Goal: Task Accomplishment & Management: Manage account settings

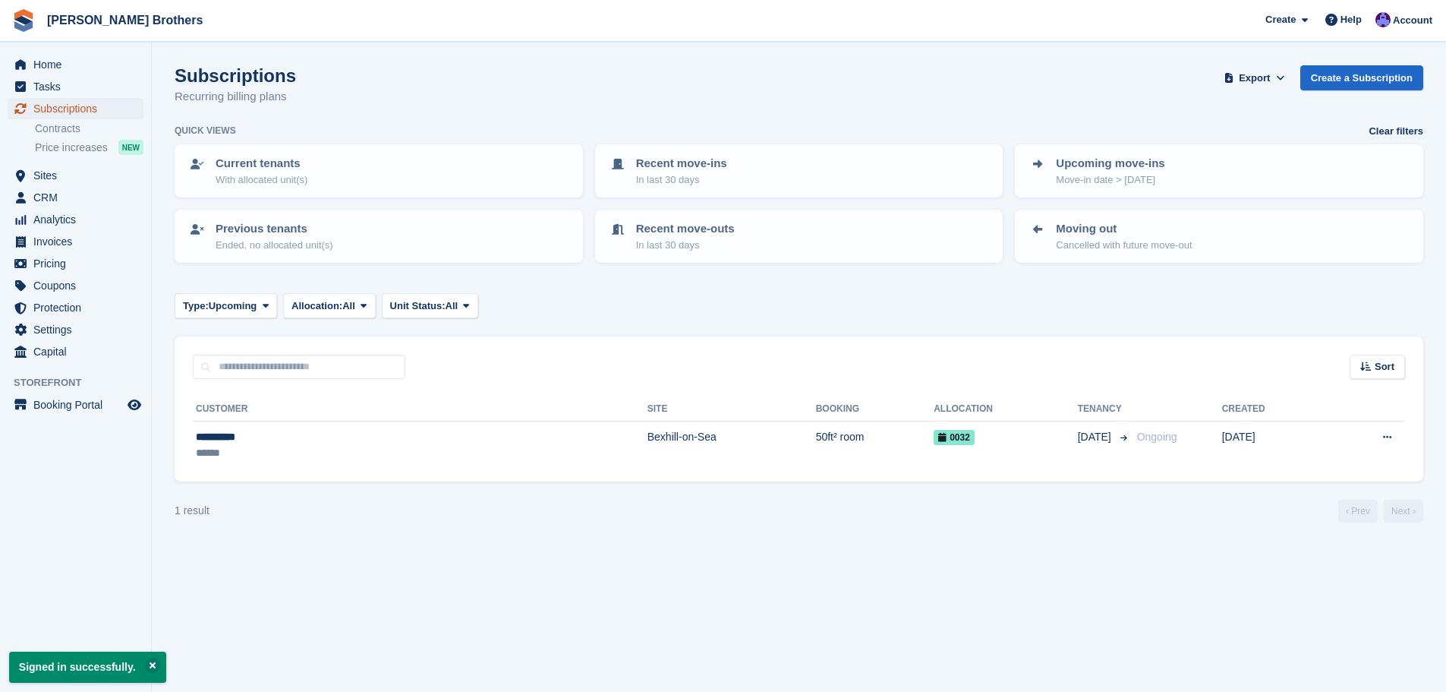
click at [105, 116] on span "Subscriptions" at bounding box center [78, 108] width 91 height 21
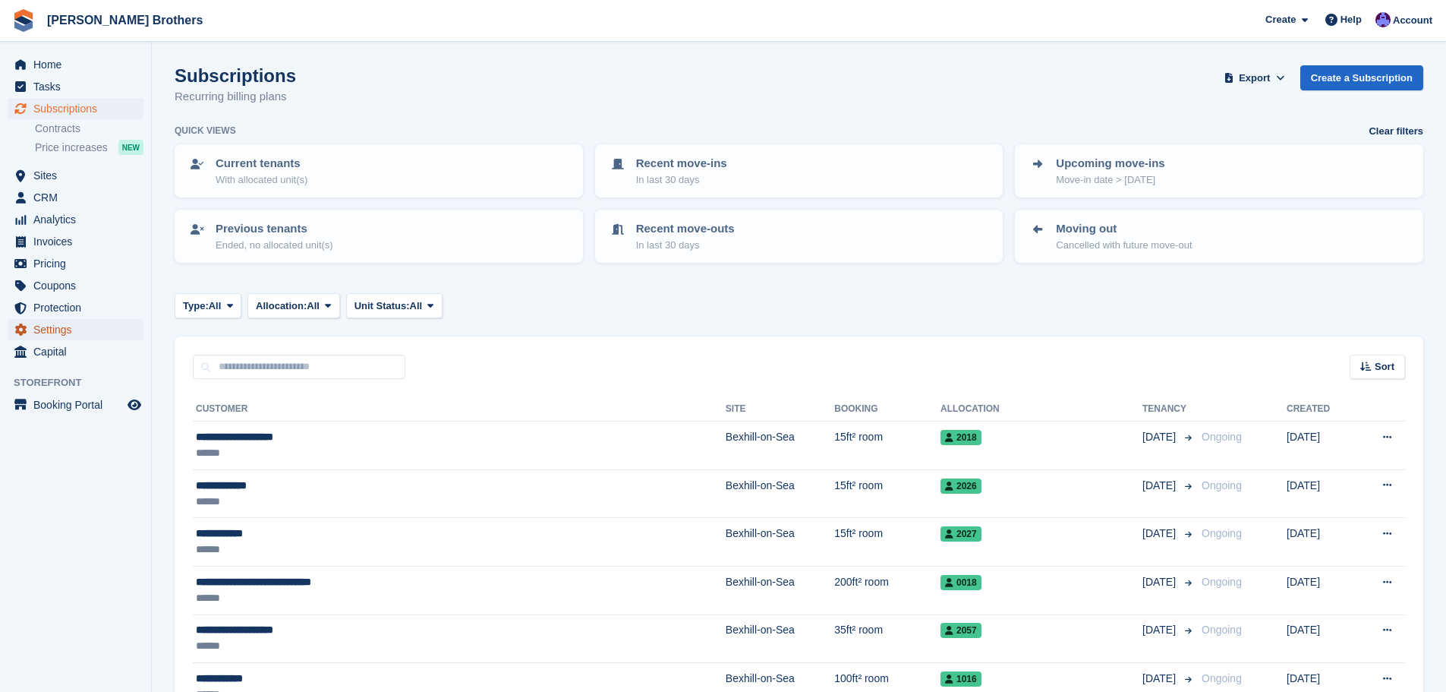
click at [77, 334] on span "Settings" at bounding box center [78, 329] width 91 height 21
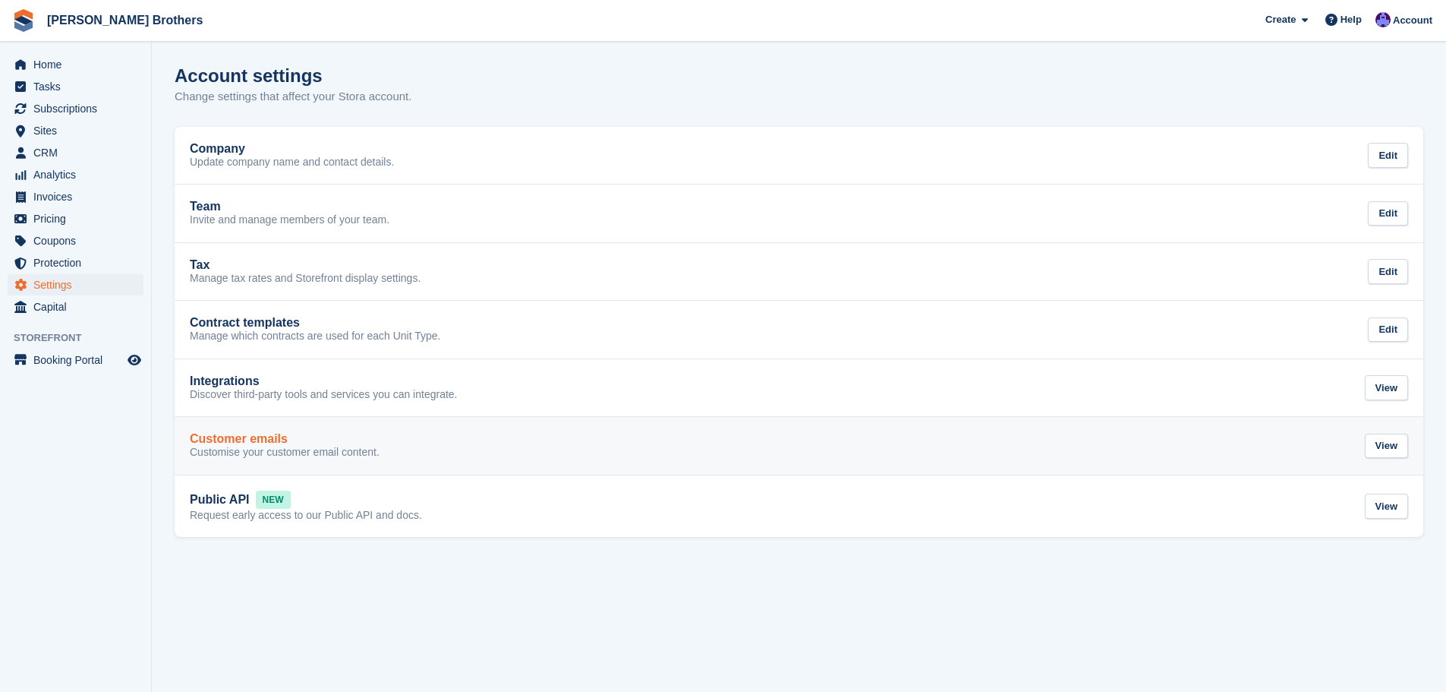
click at [306, 440] on div "Customer emails" at bounding box center [285, 439] width 190 height 14
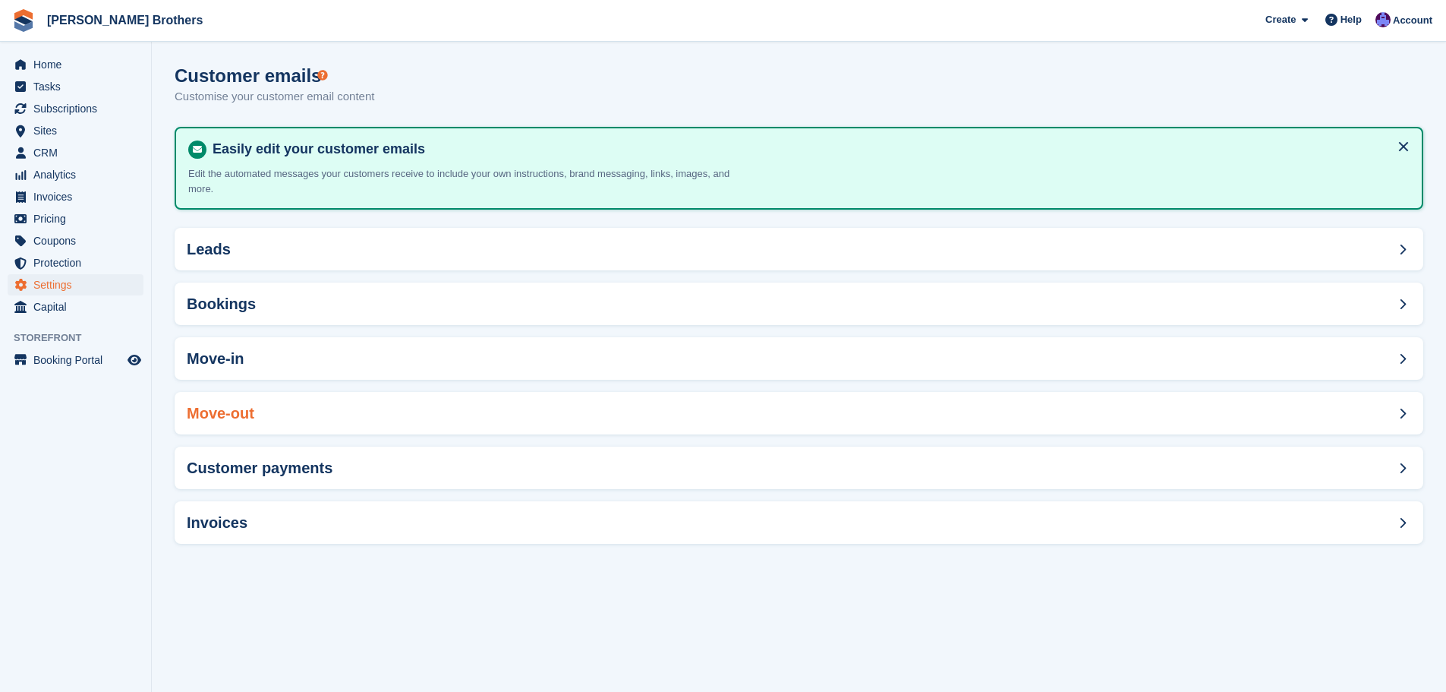
click at [280, 395] on div "Move-out" at bounding box center [799, 413] width 1249 height 43
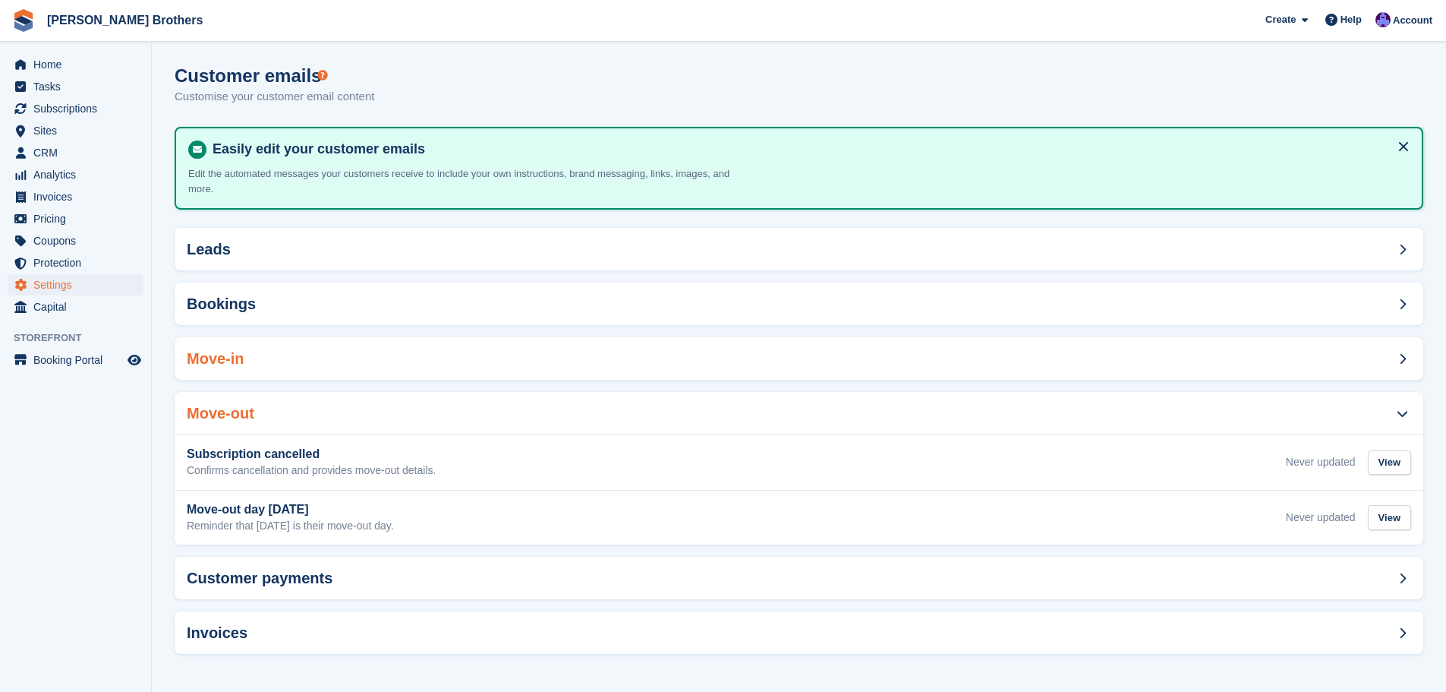
click at [433, 340] on div "Move-in" at bounding box center [799, 358] width 1249 height 43
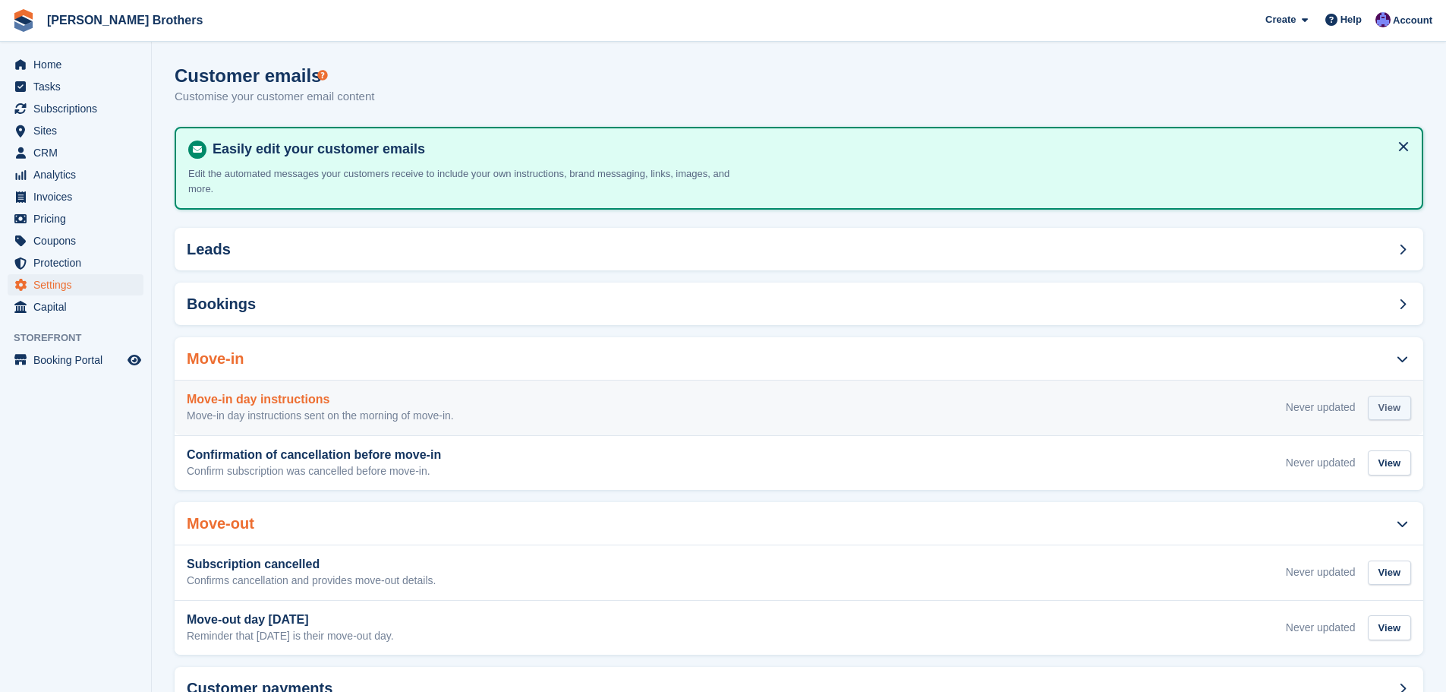
click at [1382, 396] on div "View" at bounding box center [1389, 408] width 43 height 25
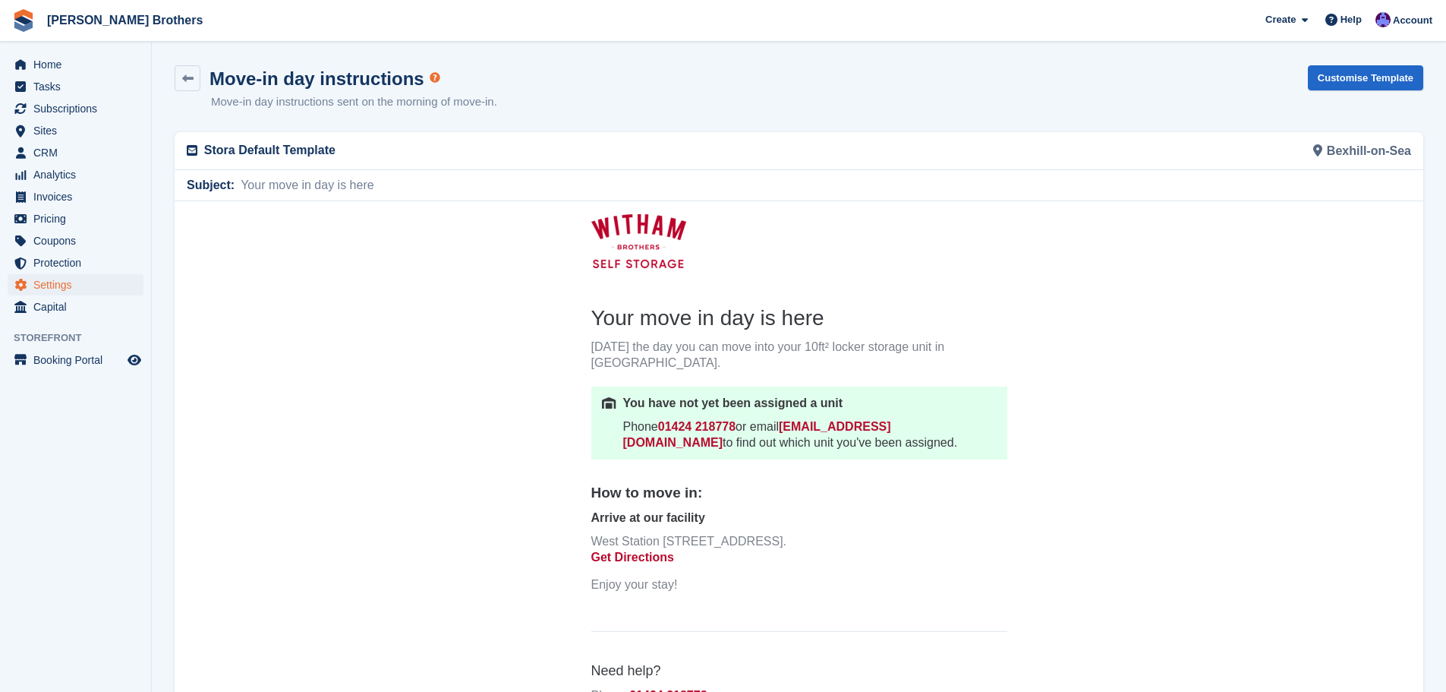
scroll to position [152, 0]
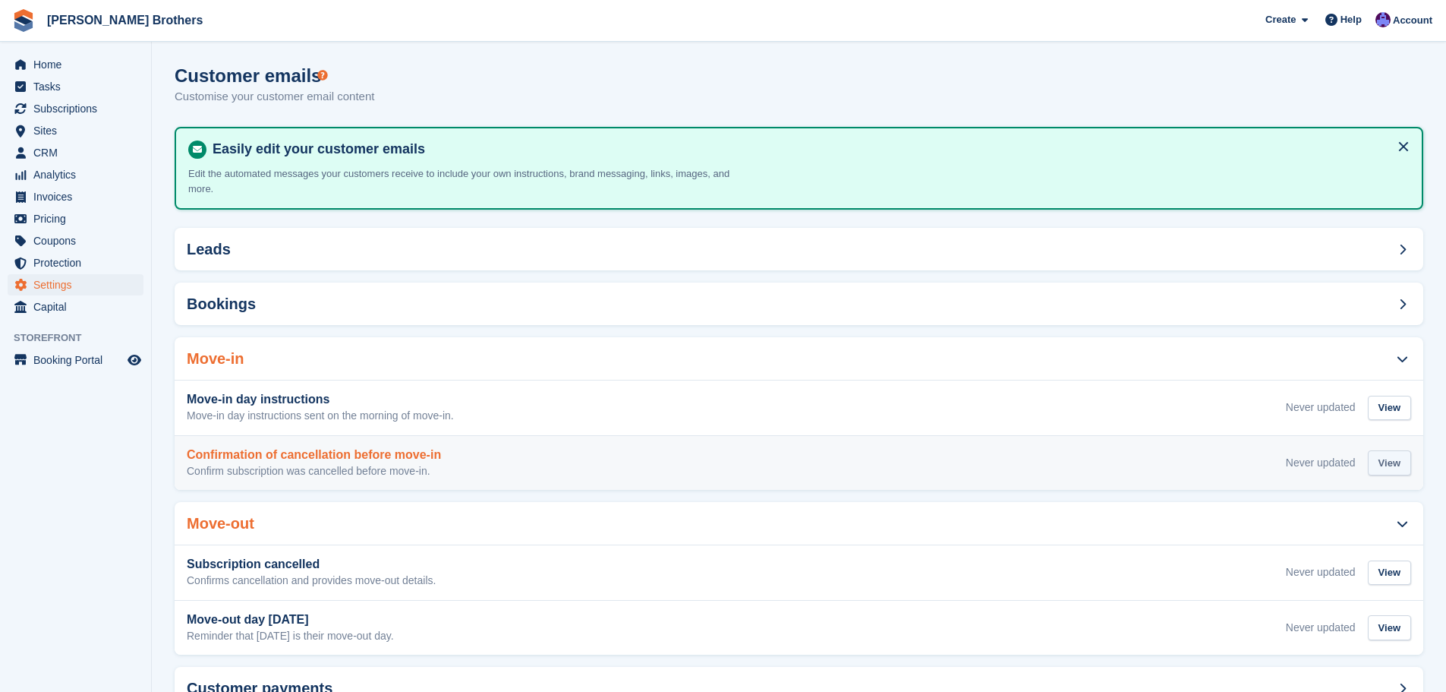
click at [1385, 450] on div "View" at bounding box center [1389, 462] width 43 height 25
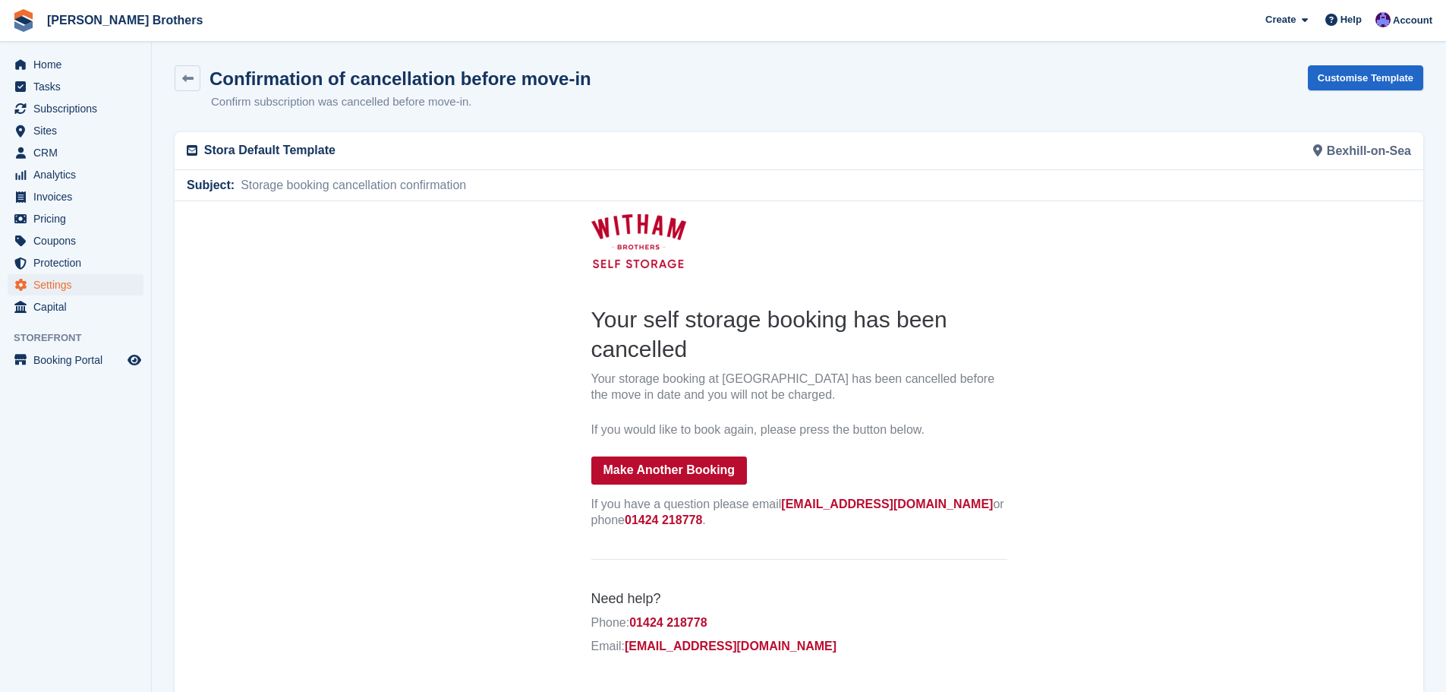
scroll to position [153, 0]
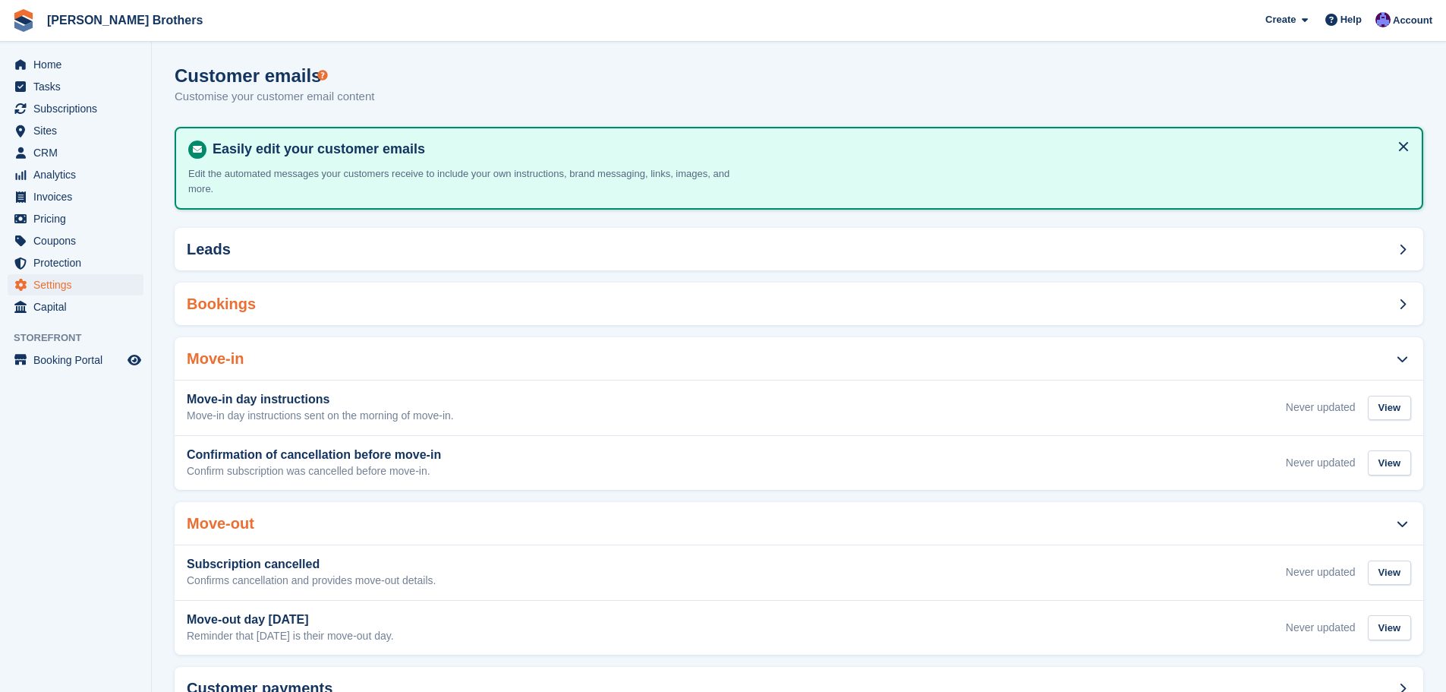
click at [1256, 300] on div "Bookings" at bounding box center [799, 303] width 1249 height 43
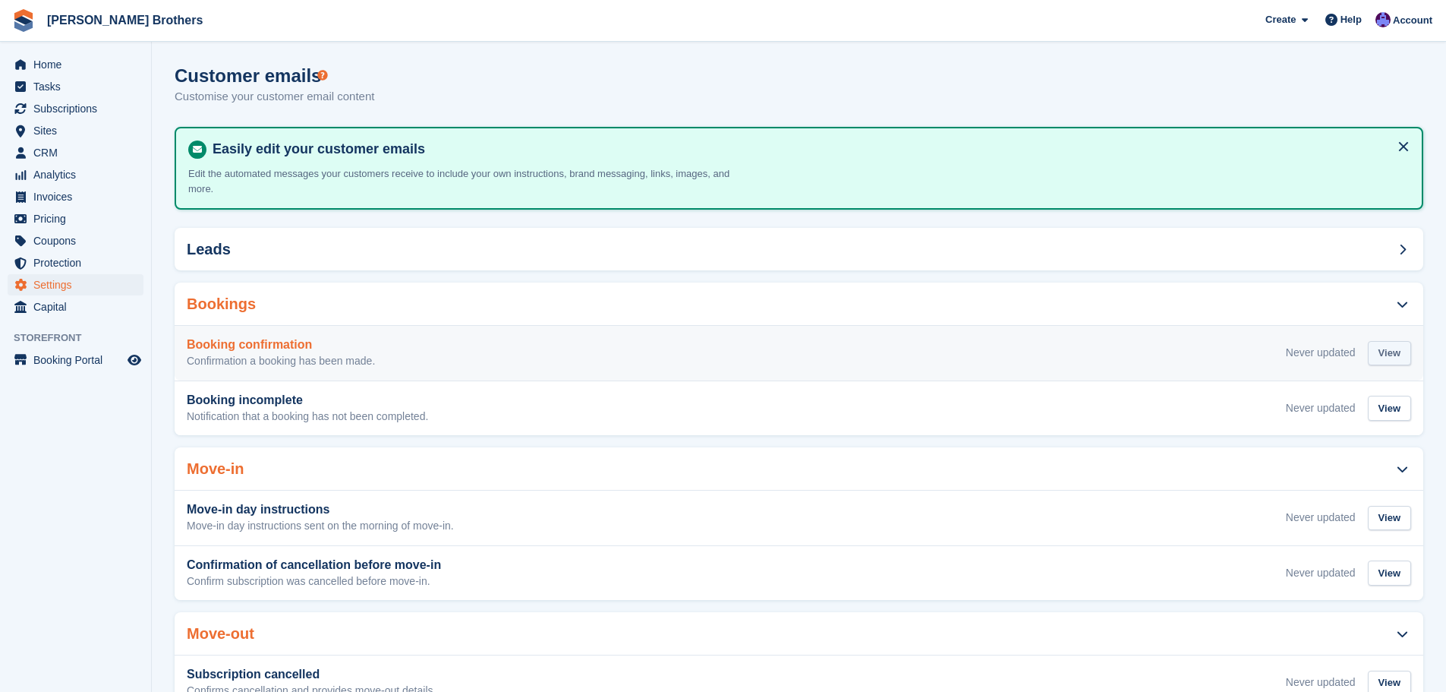
click at [1395, 341] on div "View" at bounding box center [1389, 353] width 43 height 25
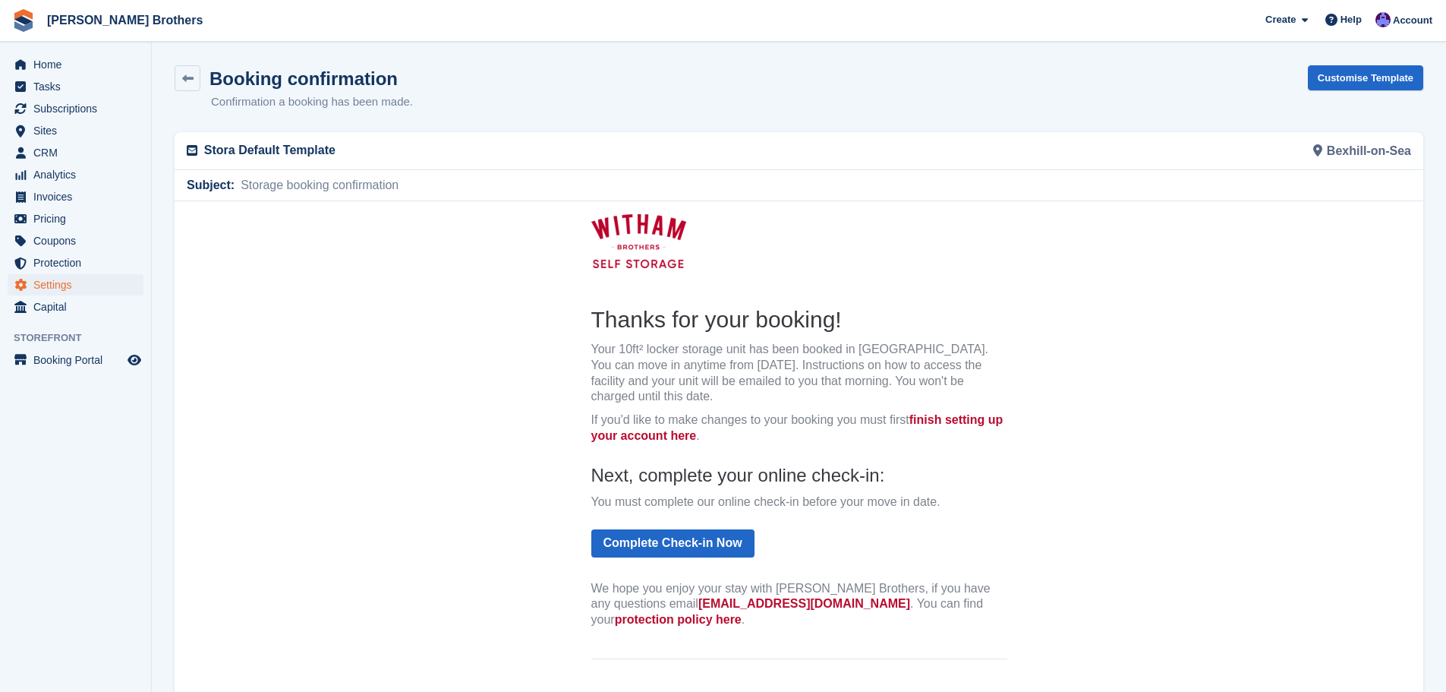
scroll to position [153, 0]
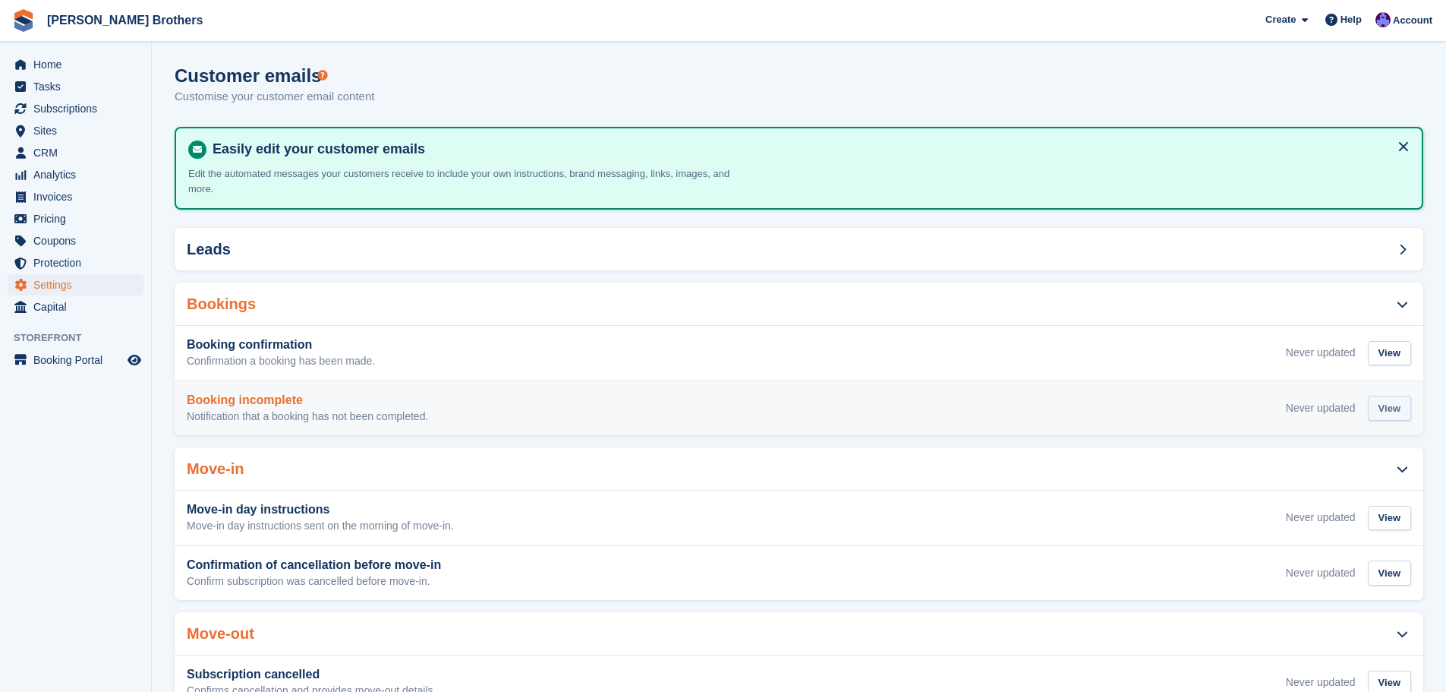
click at [1392, 396] on div "View" at bounding box center [1389, 408] width 43 height 25
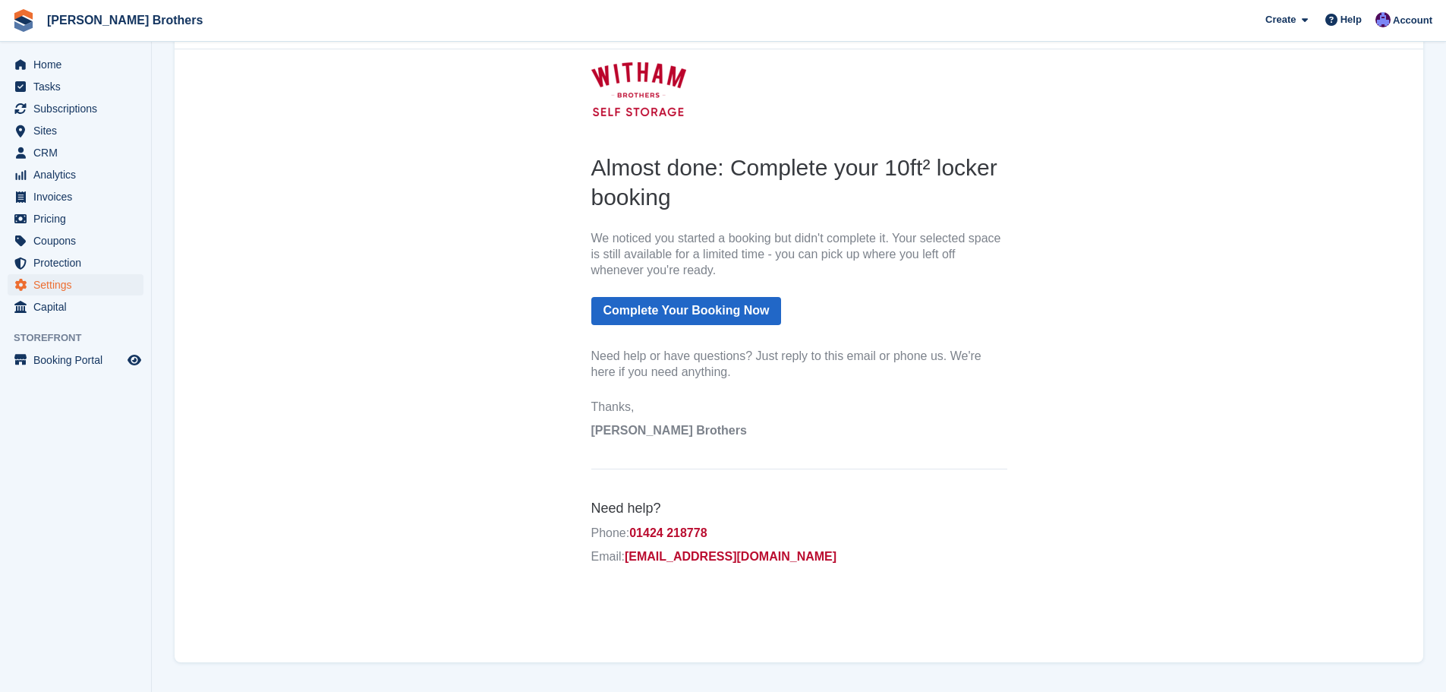
scroll to position [153, 0]
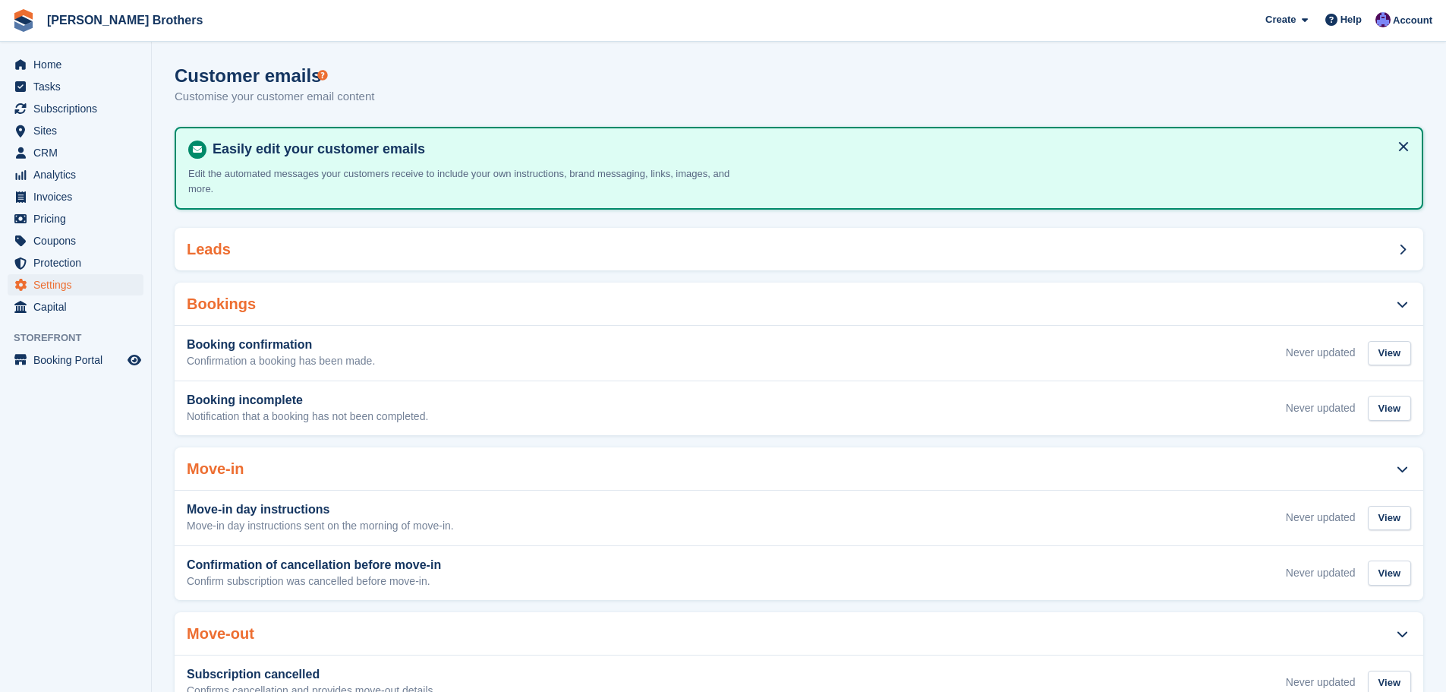
click at [1395, 240] on span at bounding box center [1402, 249] width 18 height 18
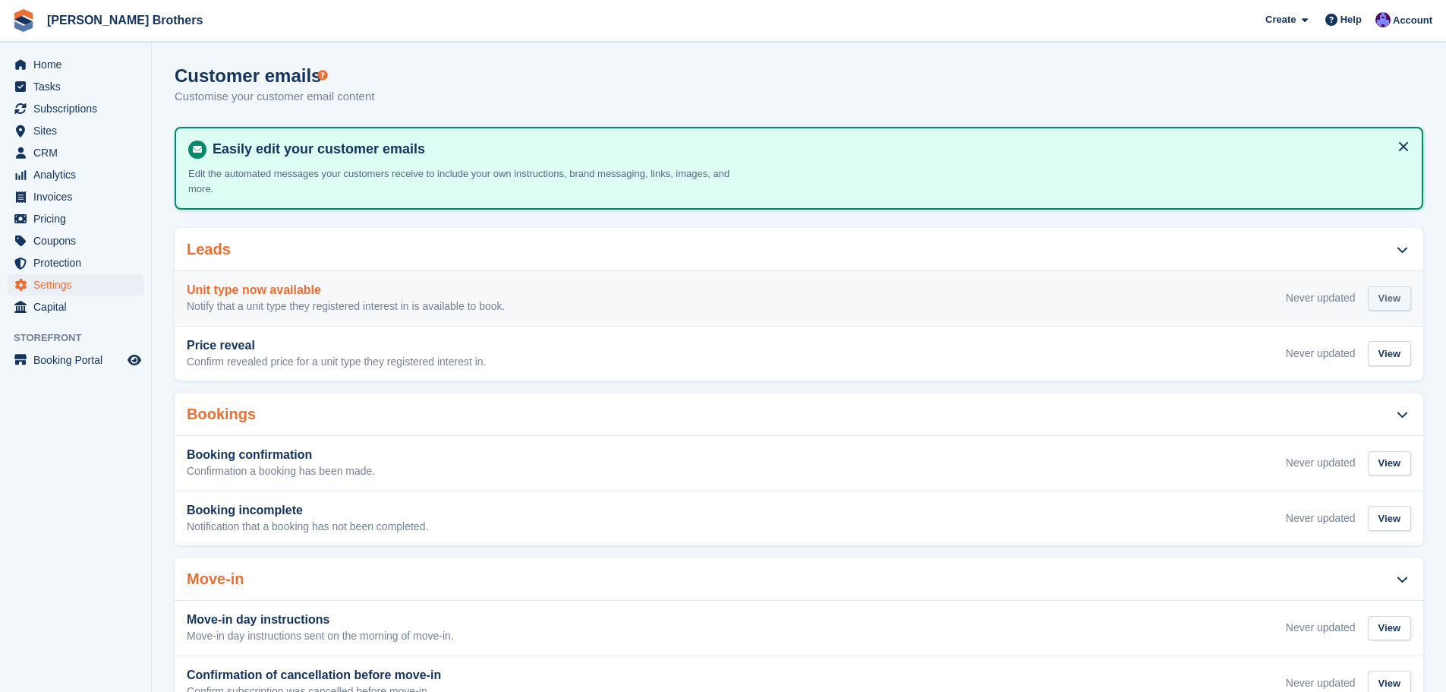
click at [1388, 286] on div "View" at bounding box center [1389, 298] width 43 height 25
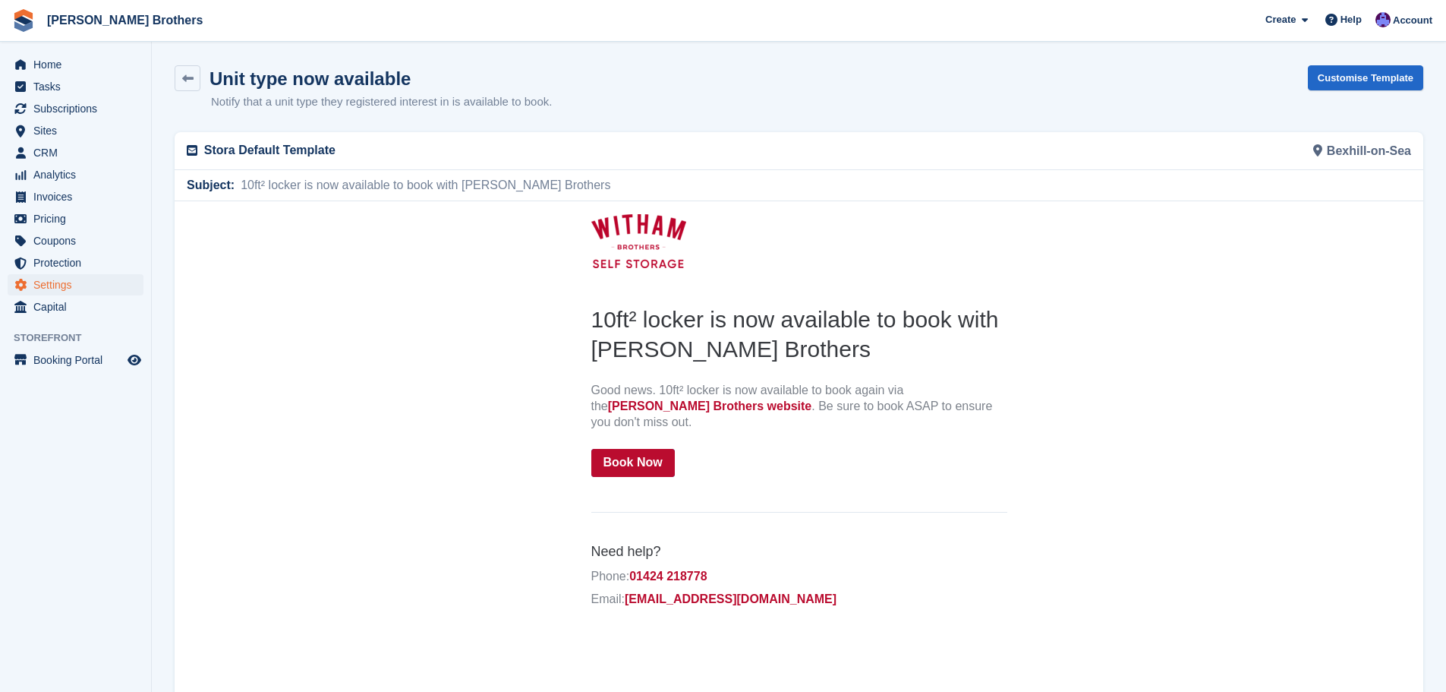
scroll to position [76, 0]
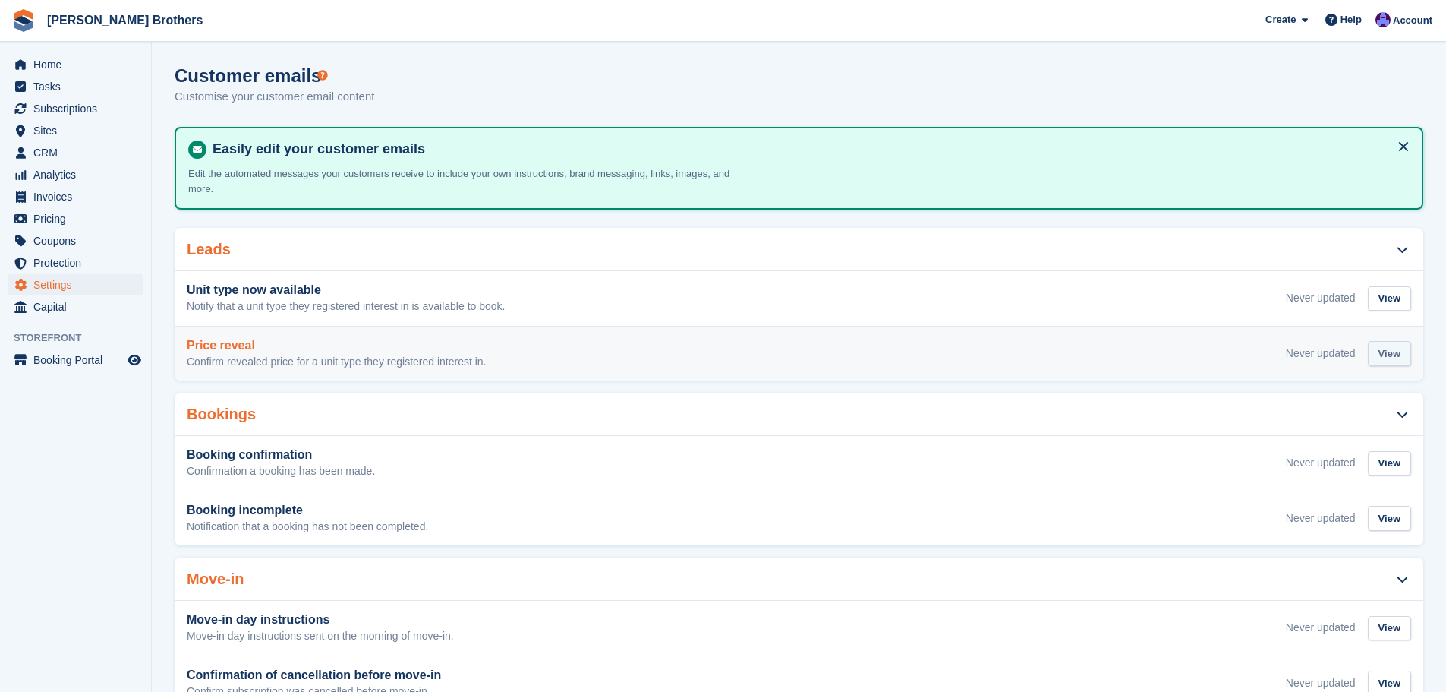
click at [1407, 341] on div "View" at bounding box center [1389, 353] width 43 height 25
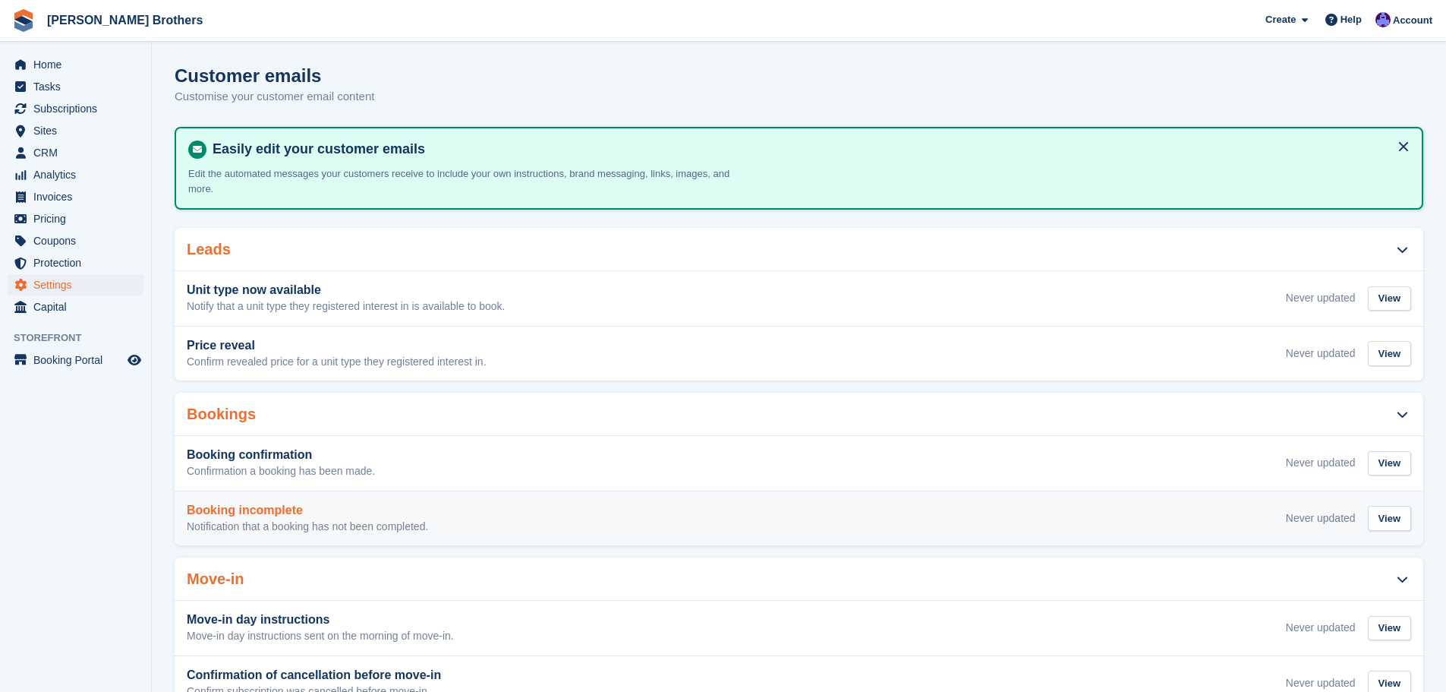
scroll to position [152, 0]
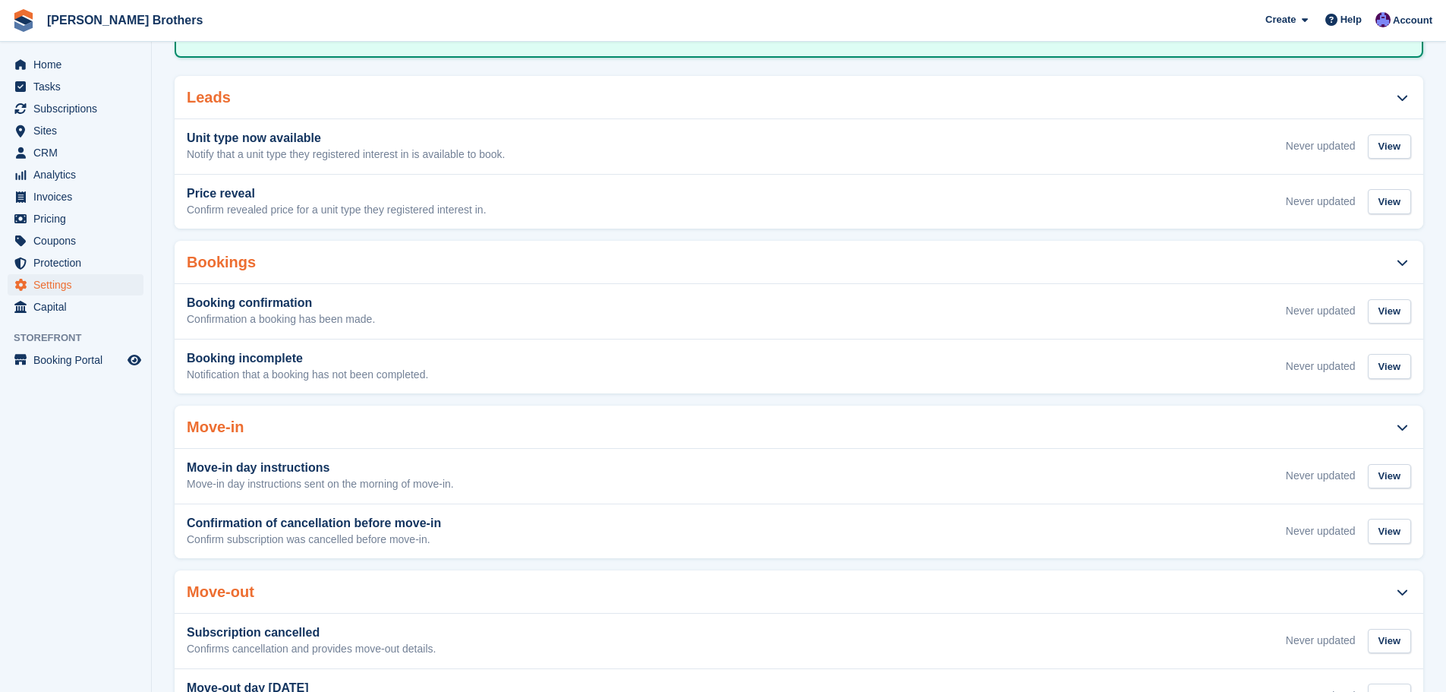
click at [370, 411] on div "Move-in" at bounding box center [799, 426] width 1249 height 43
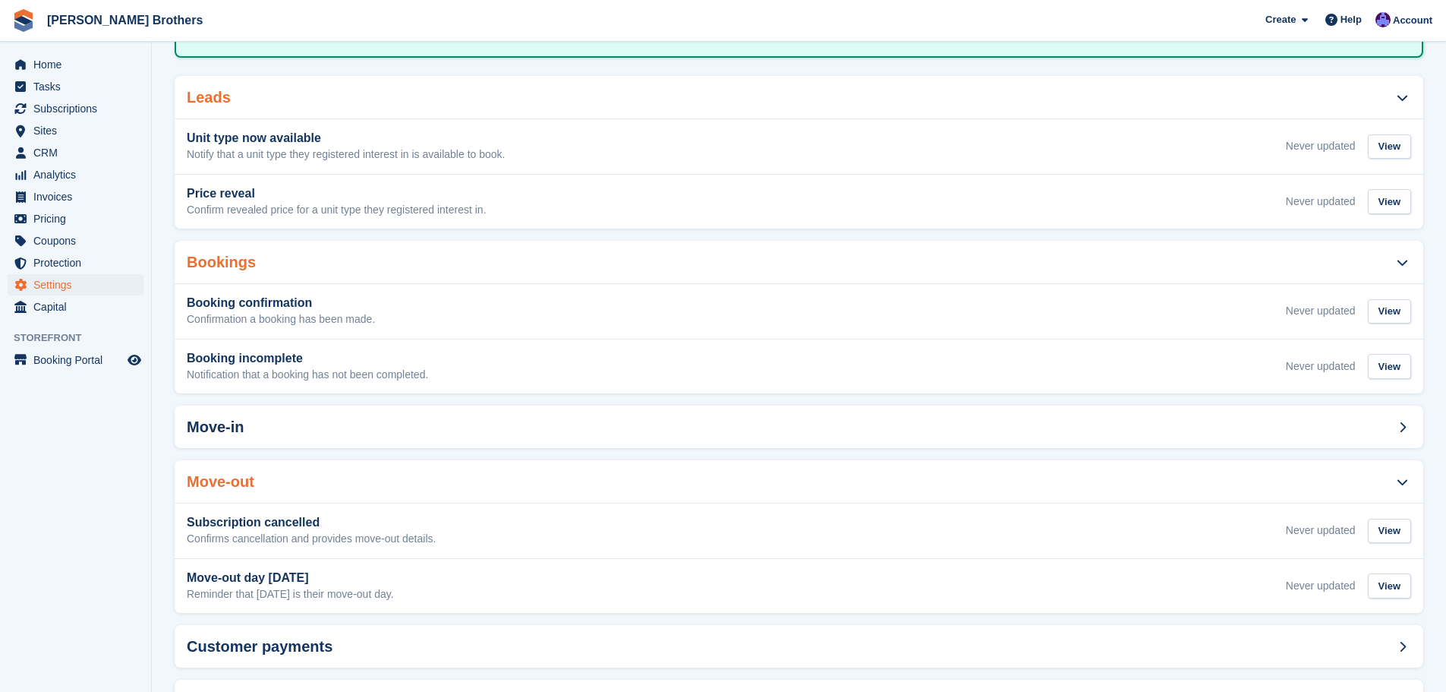
click at [302, 253] on div "Bookings" at bounding box center [799, 262] width 1249 height 43
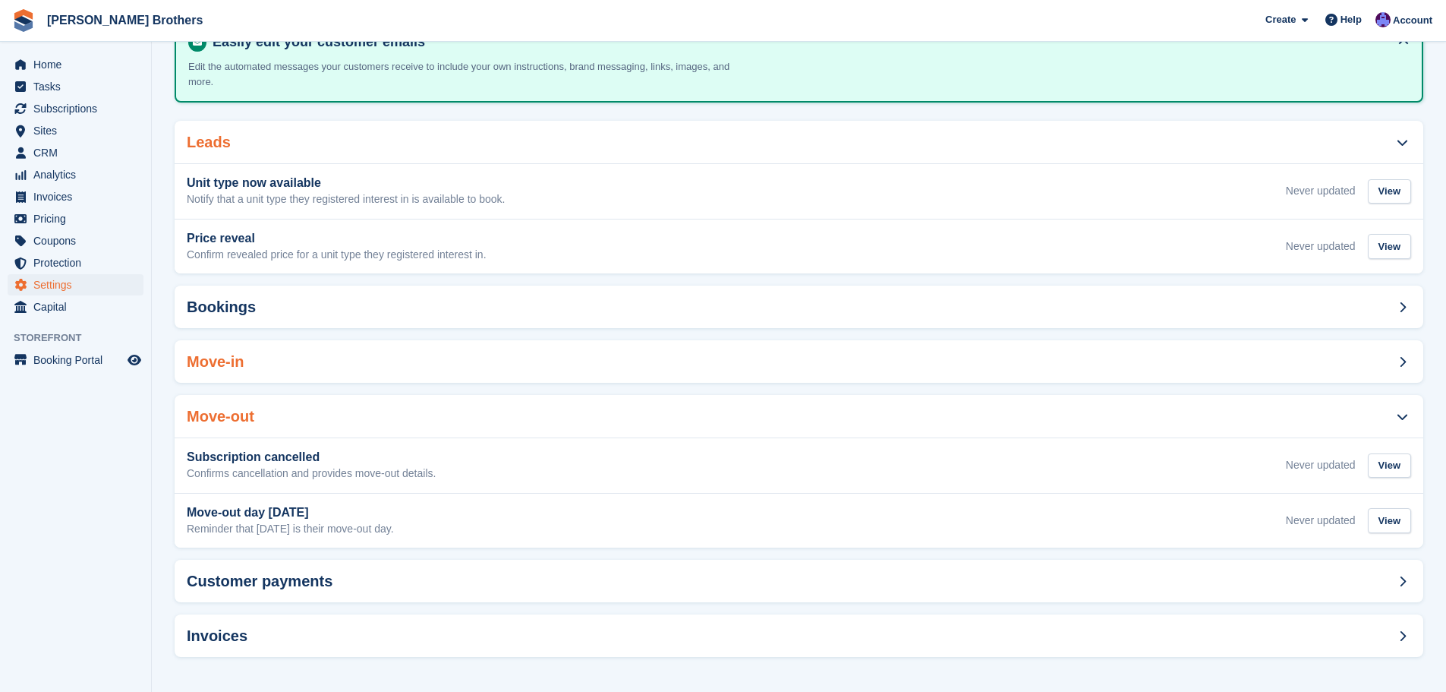
scroll to position [93, 0]
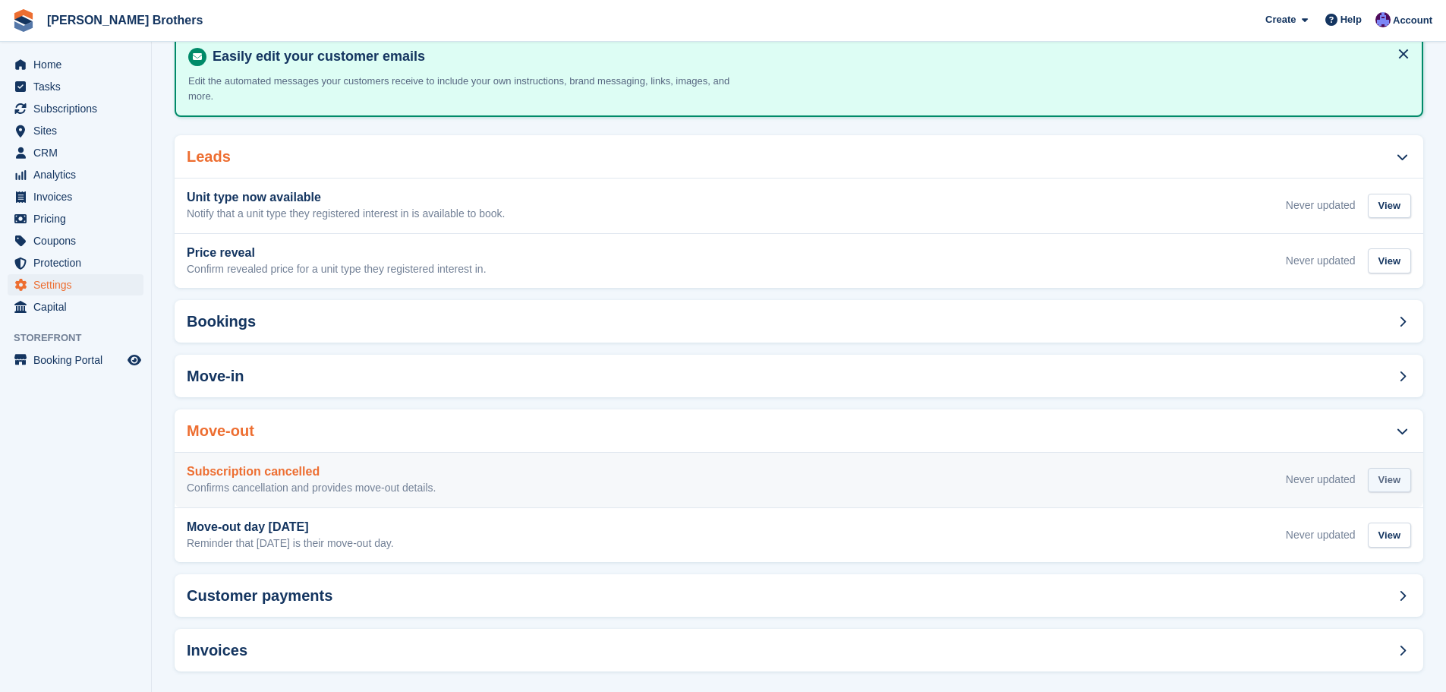
click at [1398, 468] on div "View" at bounding box center [1389, 480] width 43 height 25
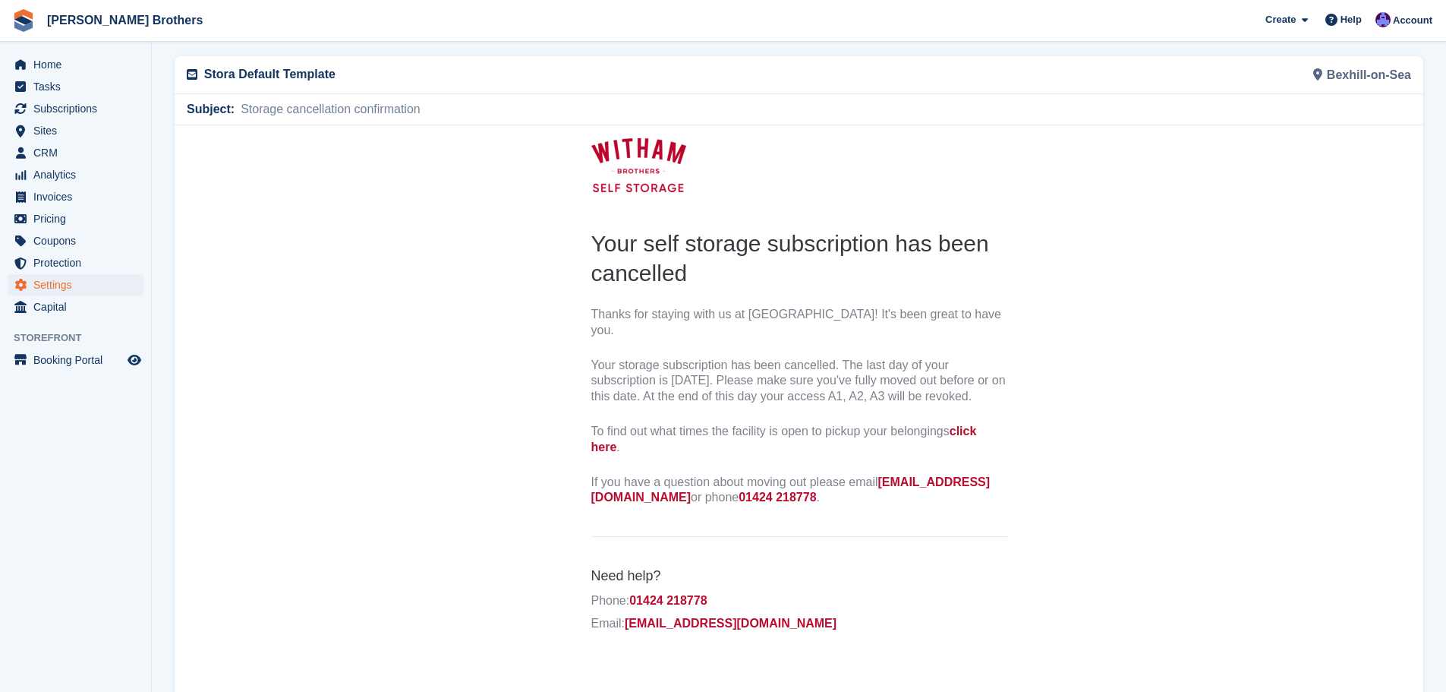
scroll to position [152, 0]
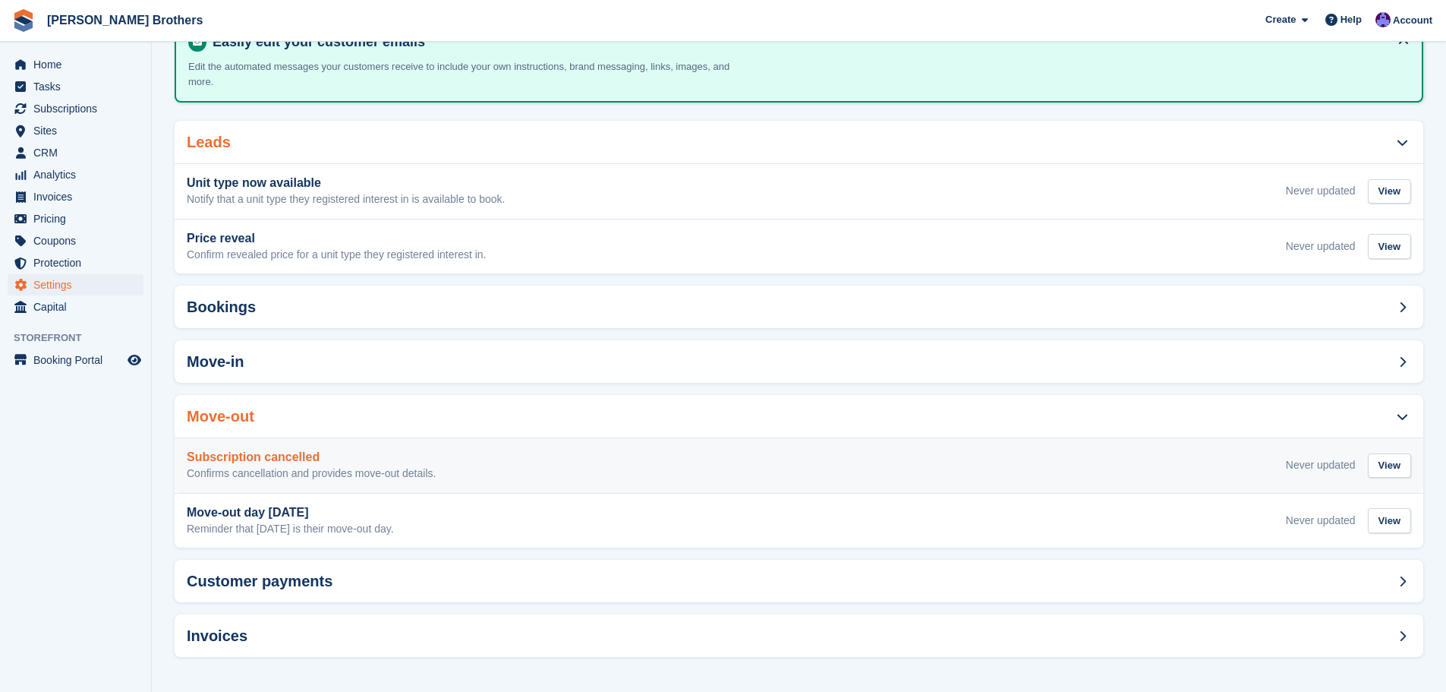
scroll to position [93, 0]
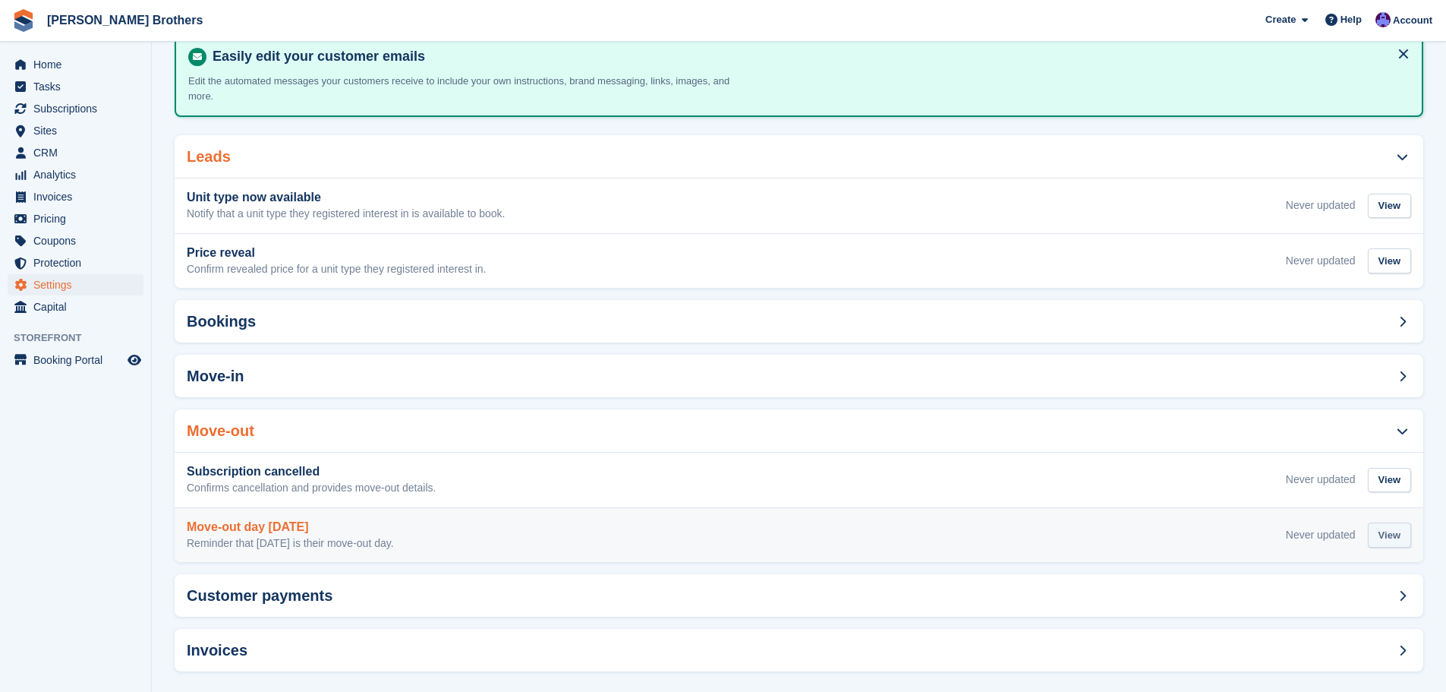
click at [1384, 522] on div "View" at bounding box center [1389, 534] width 43 height 25
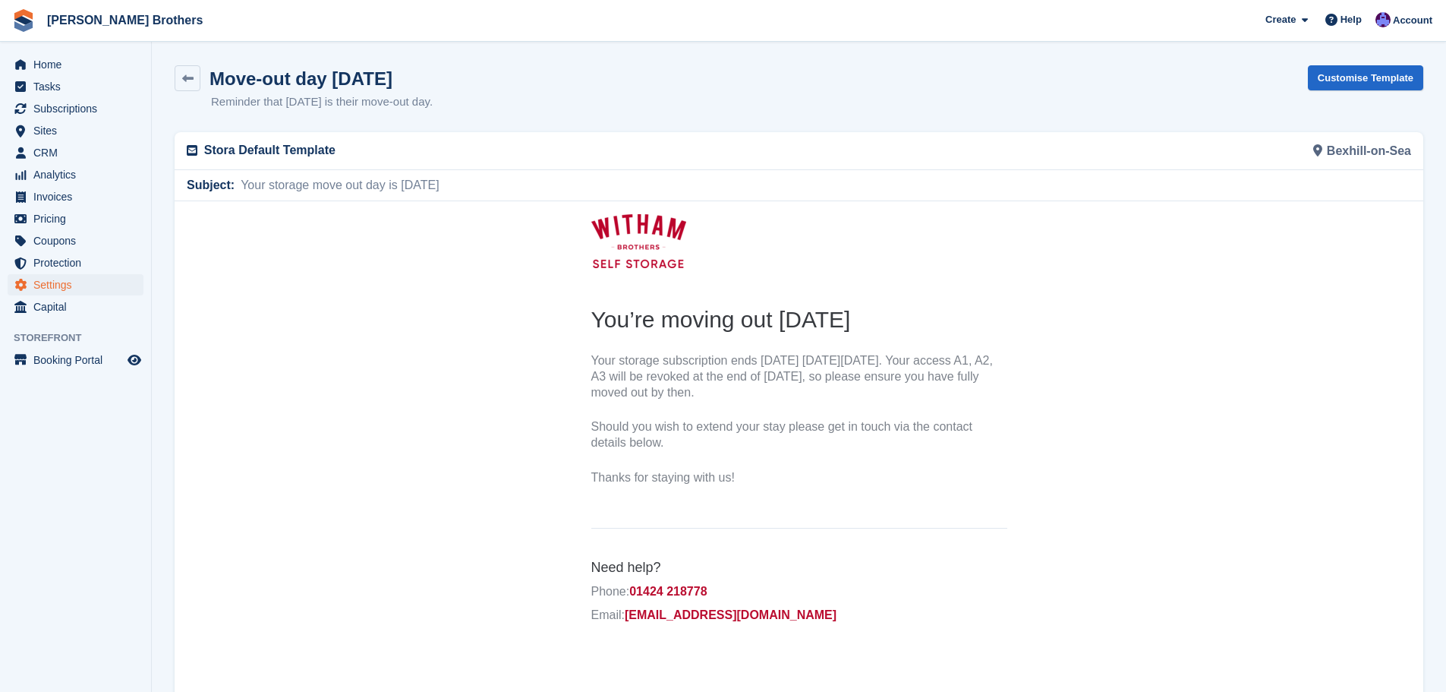
scroll to position [153, 0]
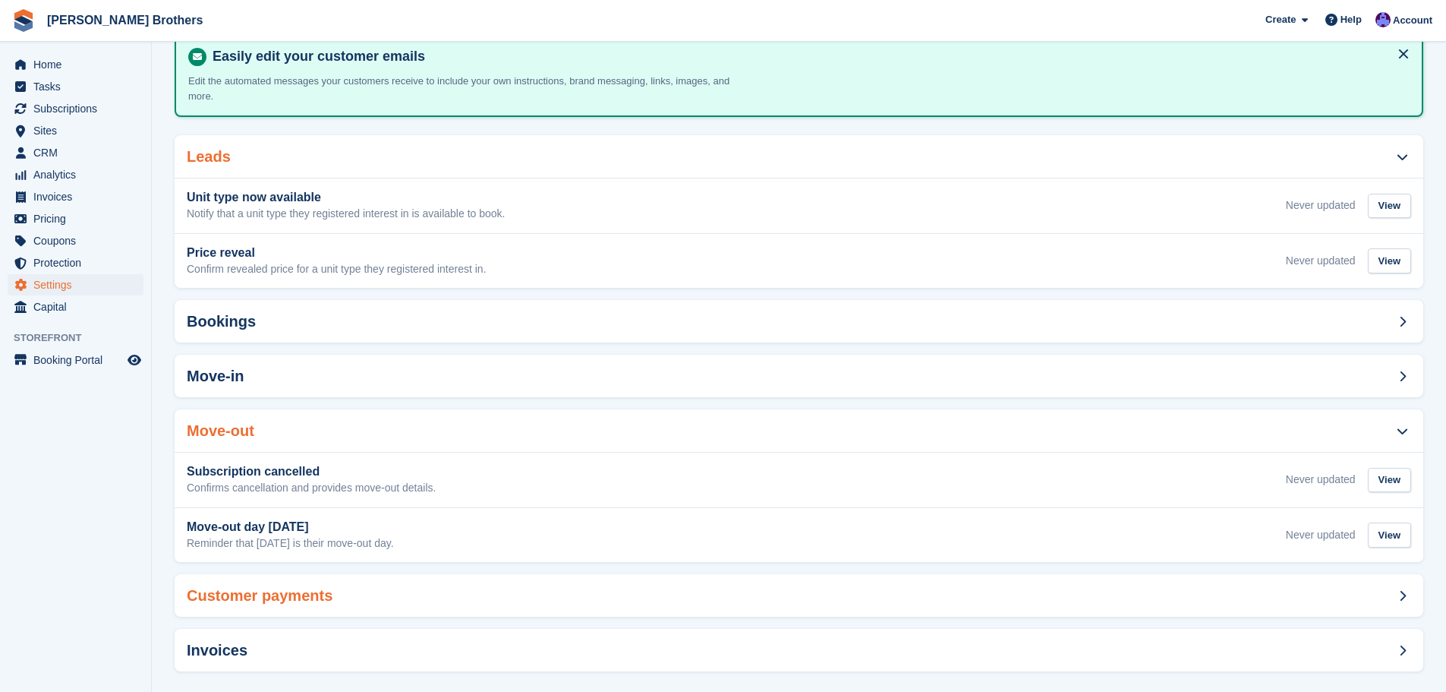
click at [1382, 574] on div "Customer payments" at bounding box center [799, 595] width 1249 height 43
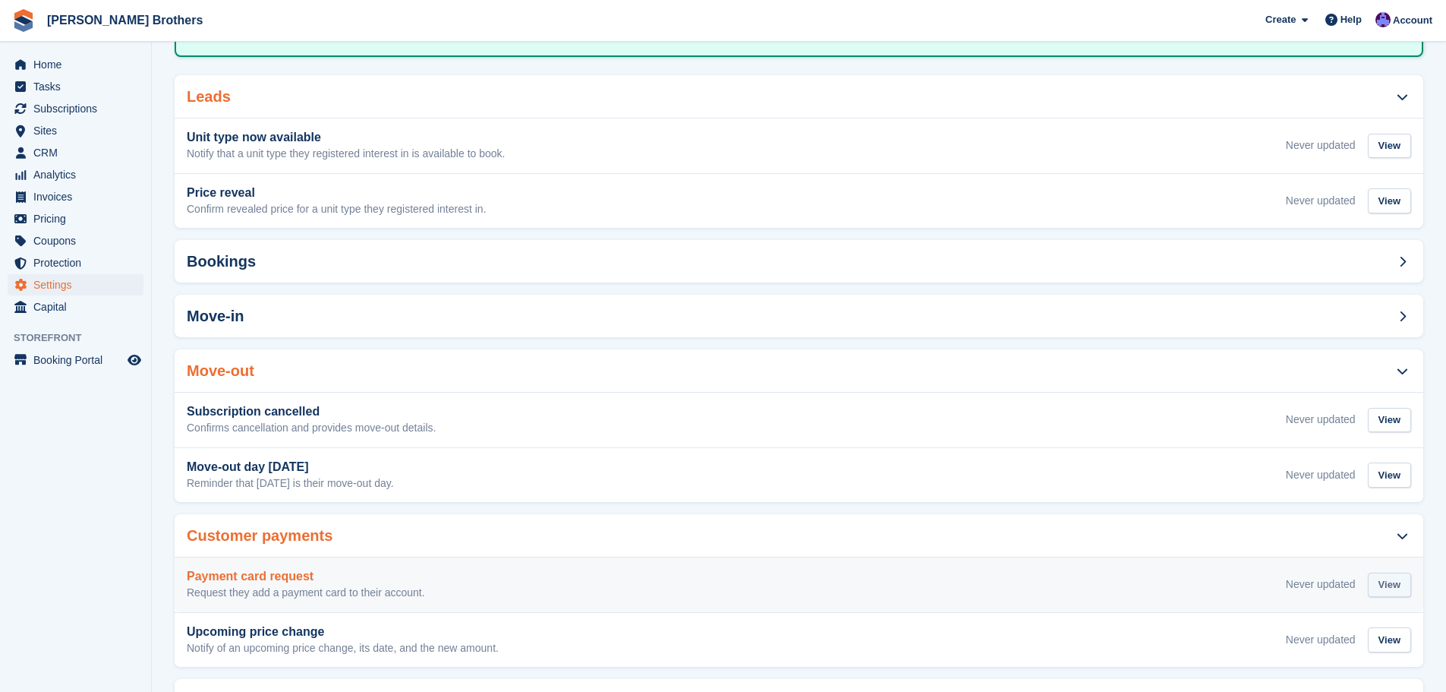
click at [1393, 572] on div "View" at bounding box center [1389, 584] width 43 height 25
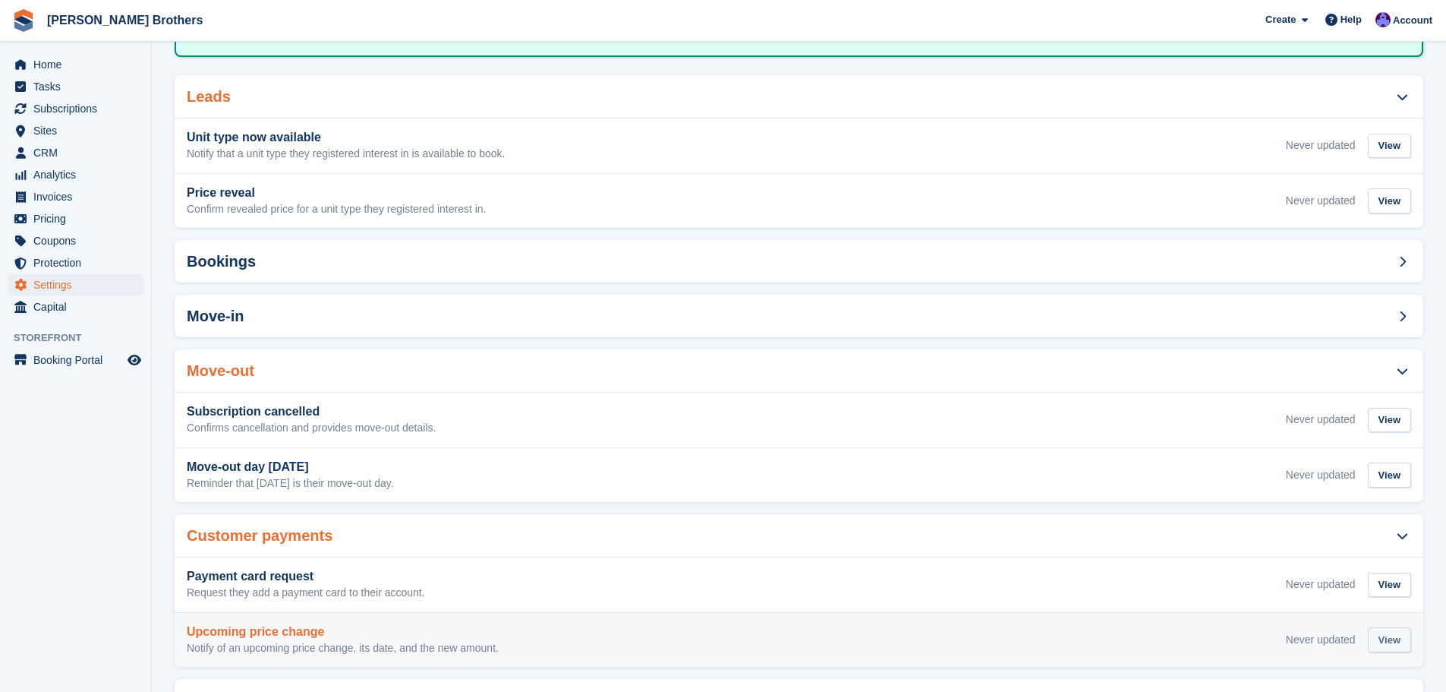
click at [1388, 629] on div "View" at bounding box center [1389, 639] width 43 height 25
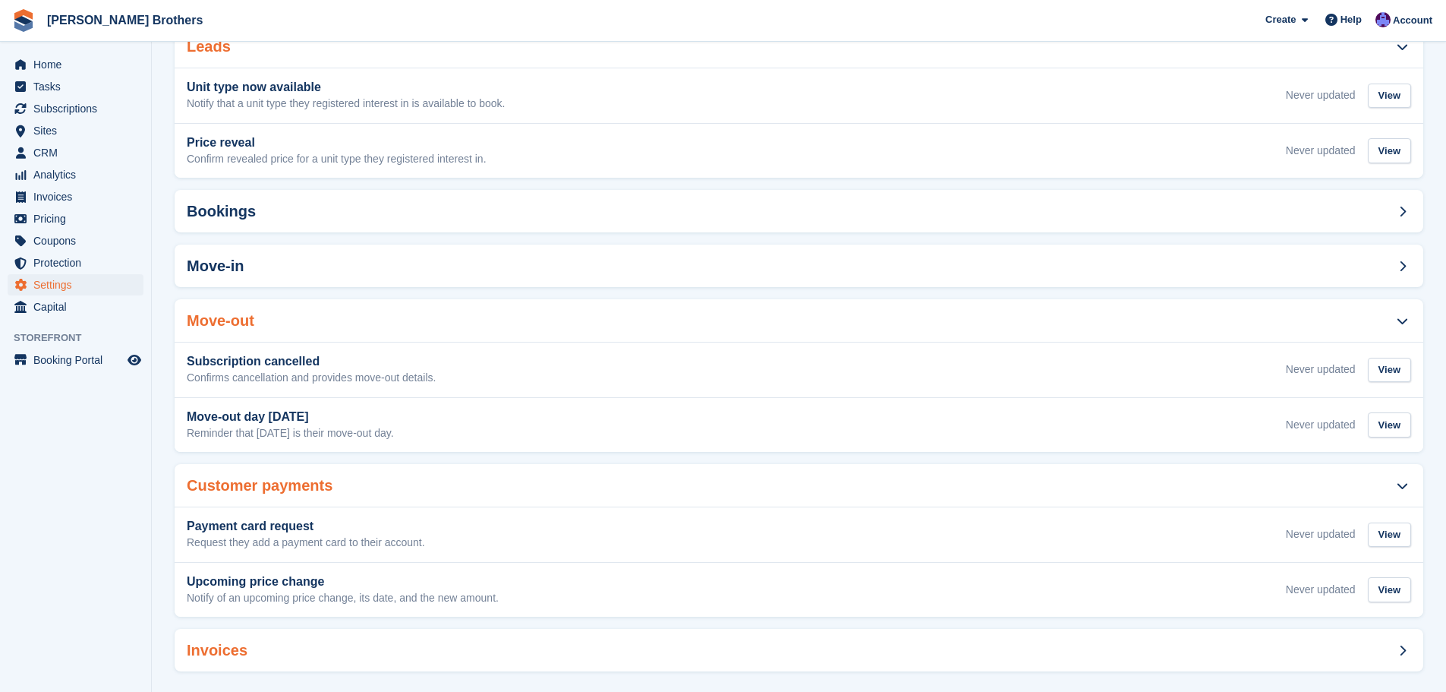
click at [1377, 639] on div "Invoices" at bounding box center [799, 650] width 1249 height 43
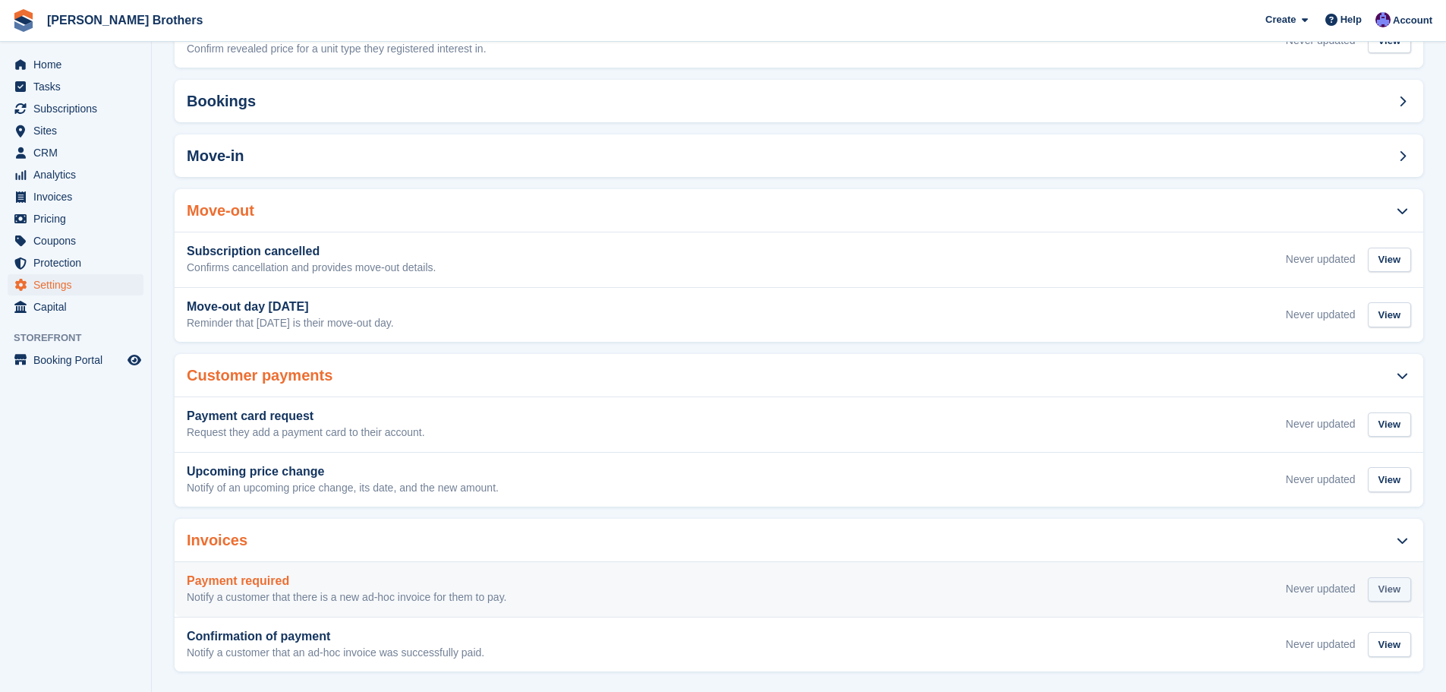
click at [1398, 585] on div "View" at bounding box center [1389, 589] width 43 height 25
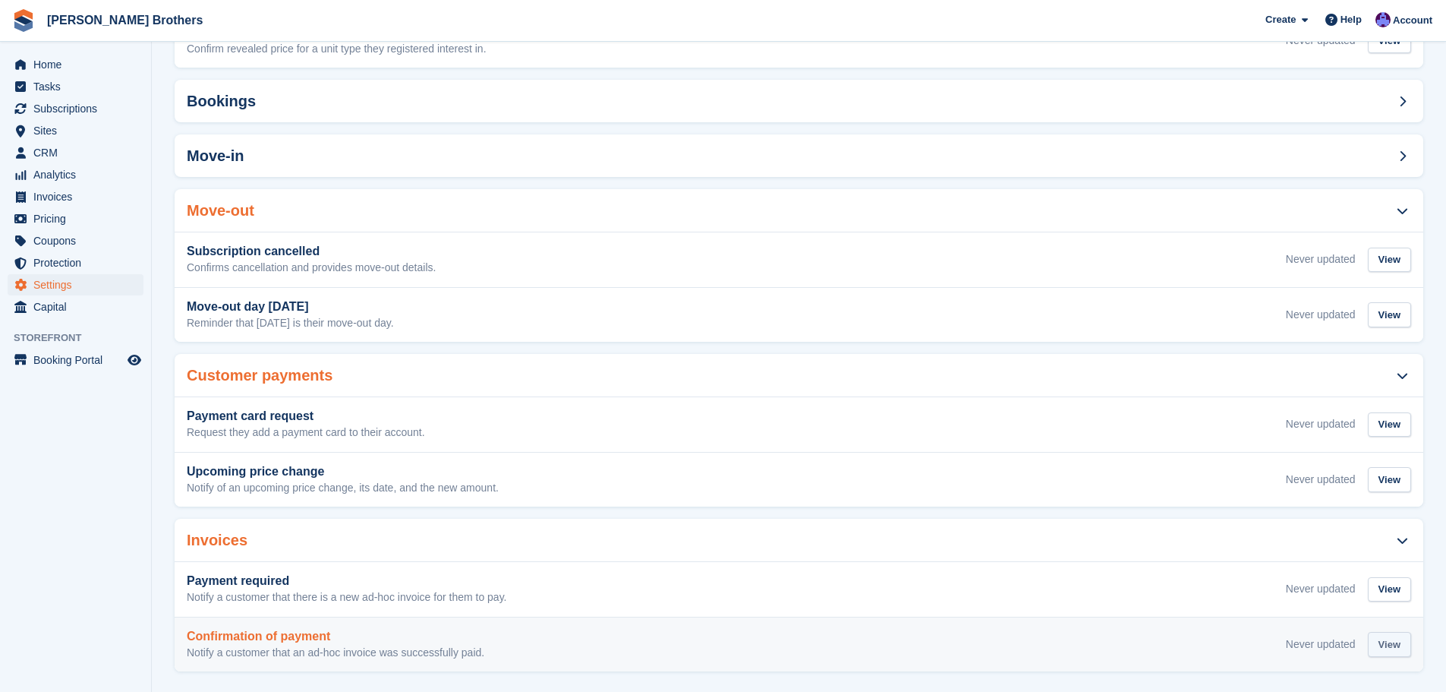
click at [1404, 635] on div "View" at bounding box center [1389, 644] width 43 height 25
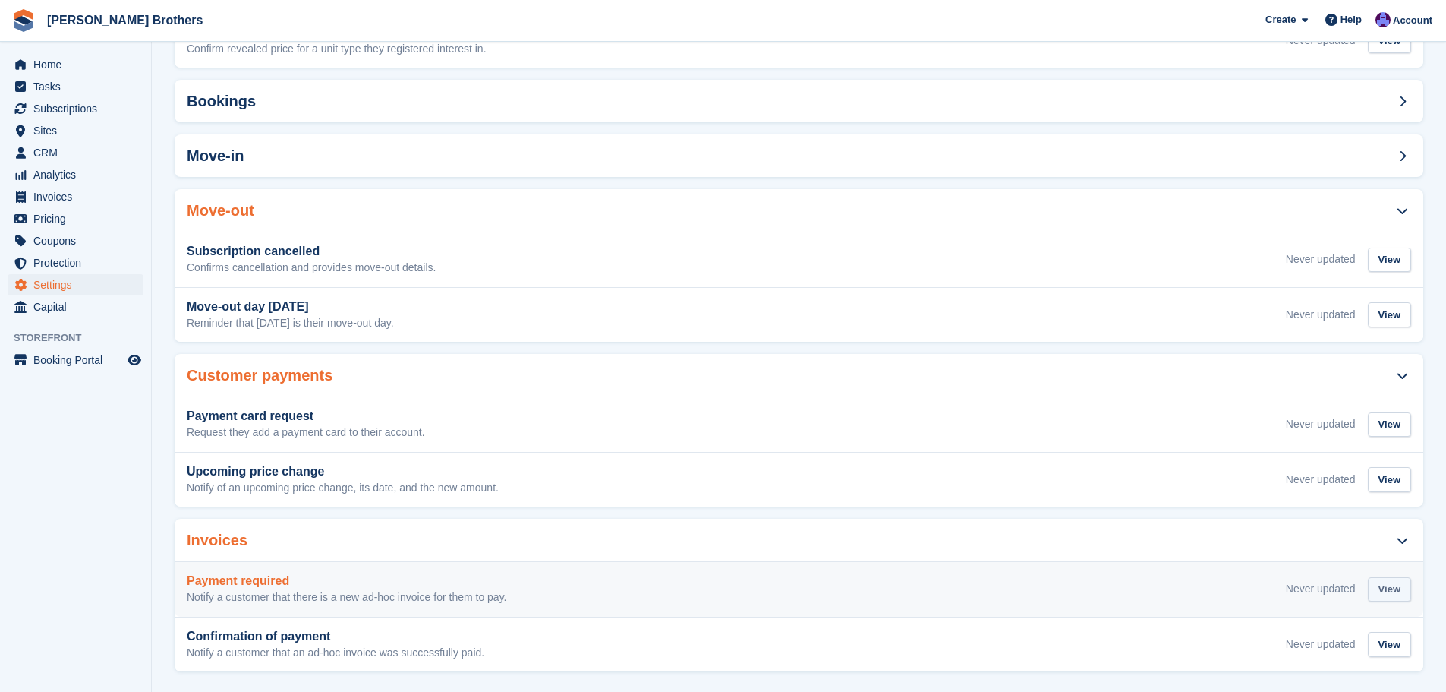
click at [1379, 577] on div "View" at bounding box center [1389, 589] width 43 height 25
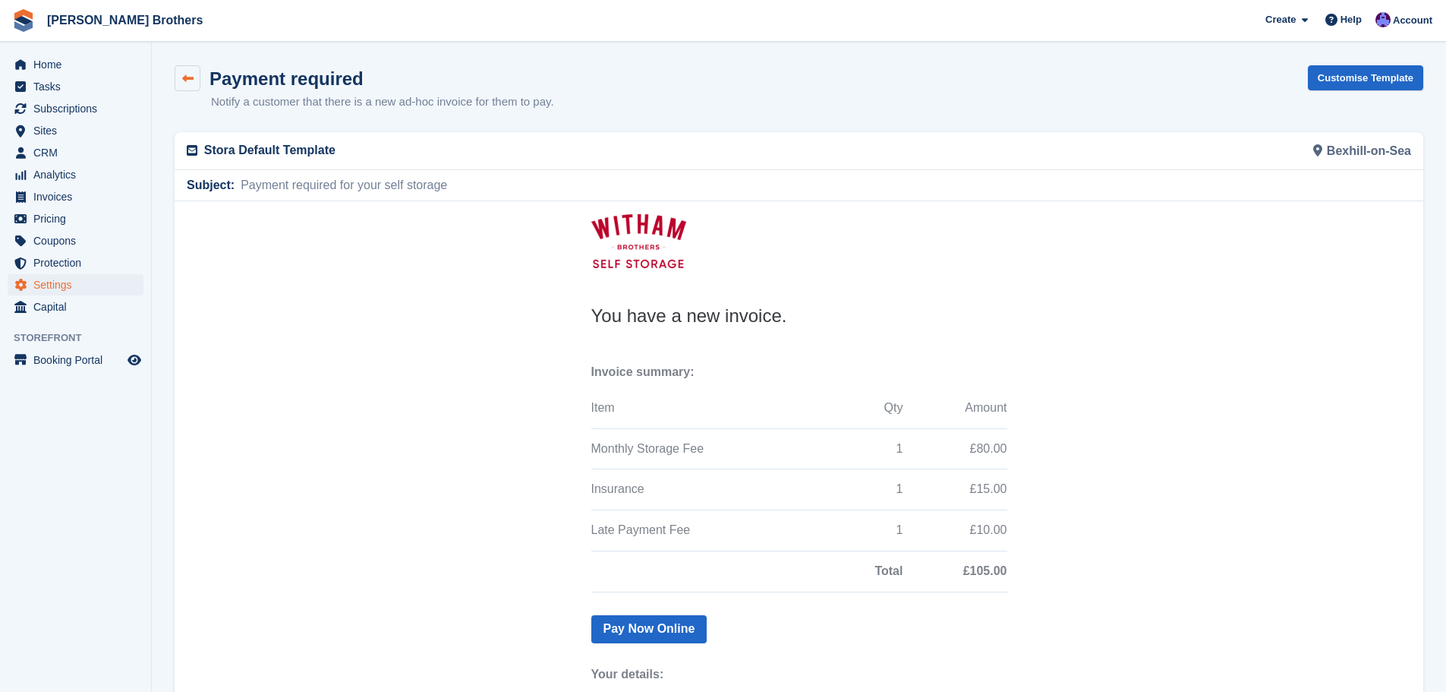
click at [193, 73] on icon at bounding box center [187, 78] width 11 height 11
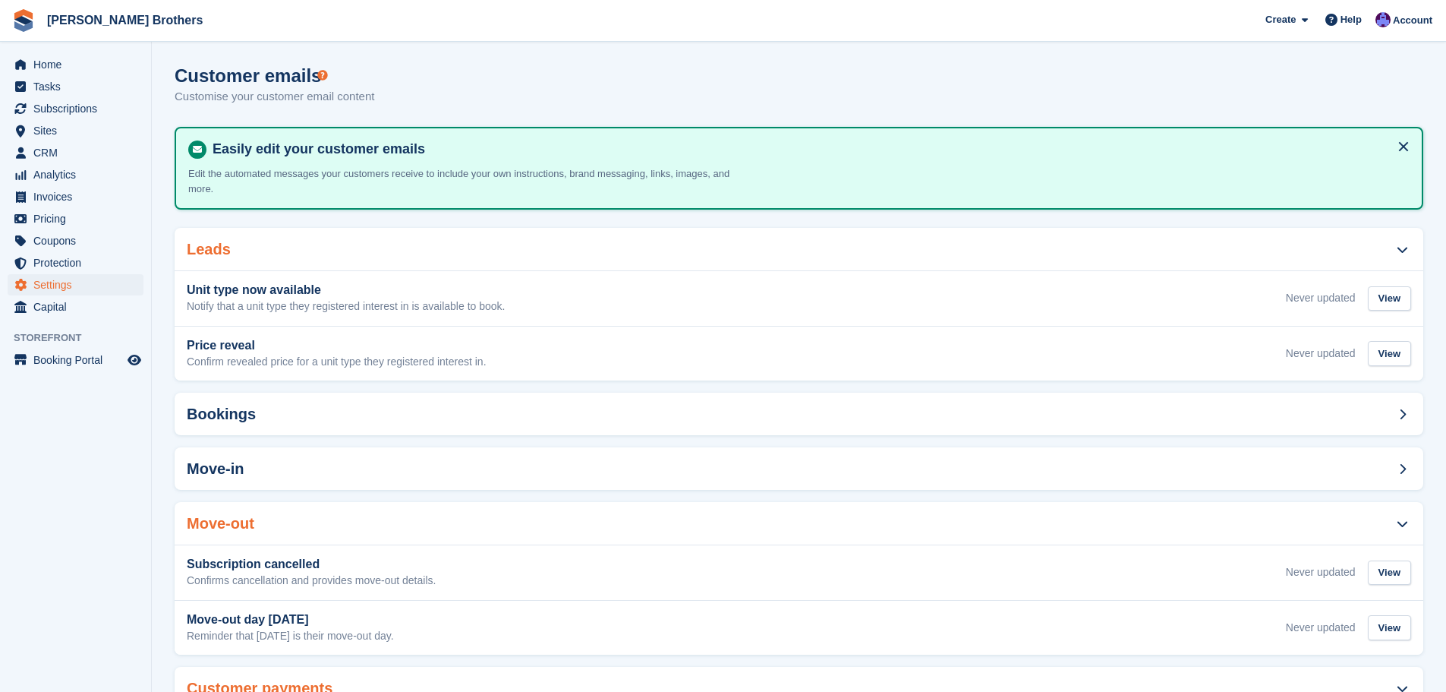
click at [454, 244] on div "Leads" at bounding box center [799, 249] width 1249 height 43
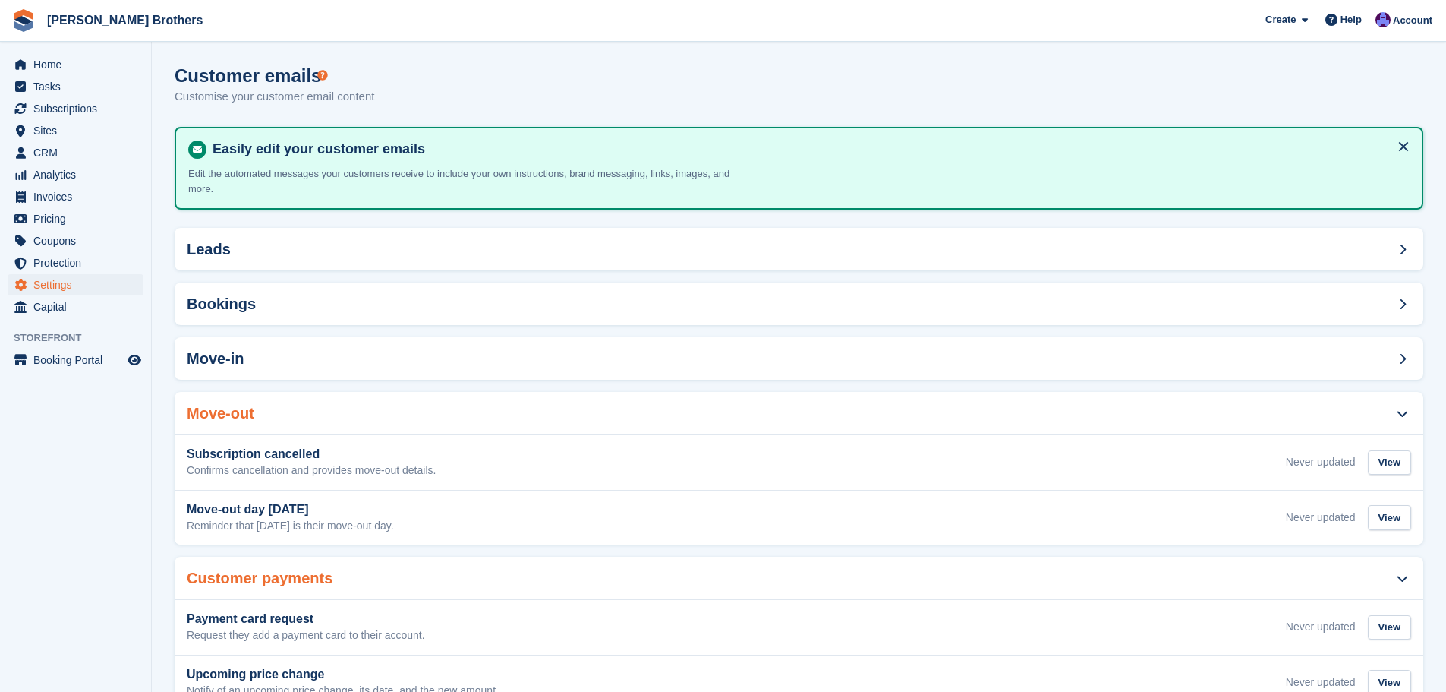
click at [506, 392] on div "Move-out" at bounding box center [799, 413] width 1249 height 43
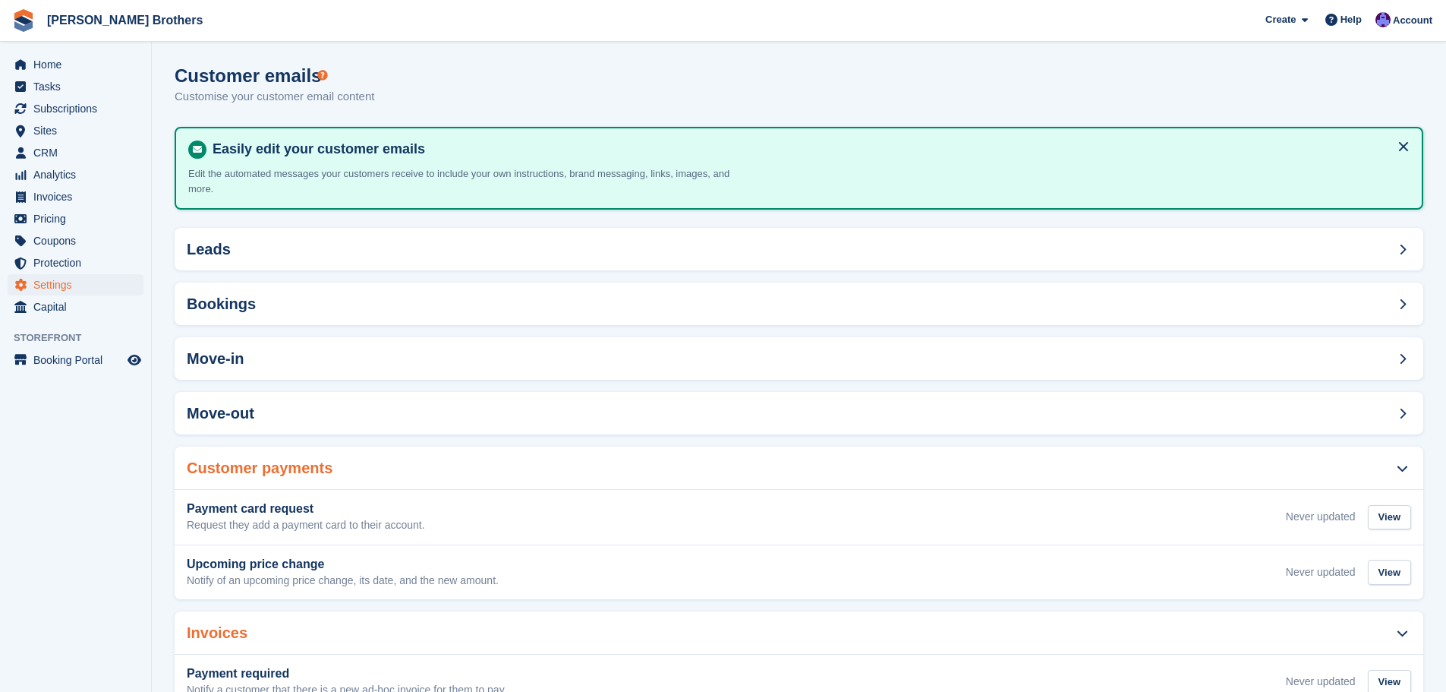
click at [468, 446] on div "Customer payments" at bounding box center [799, 467] width 1249 height 43
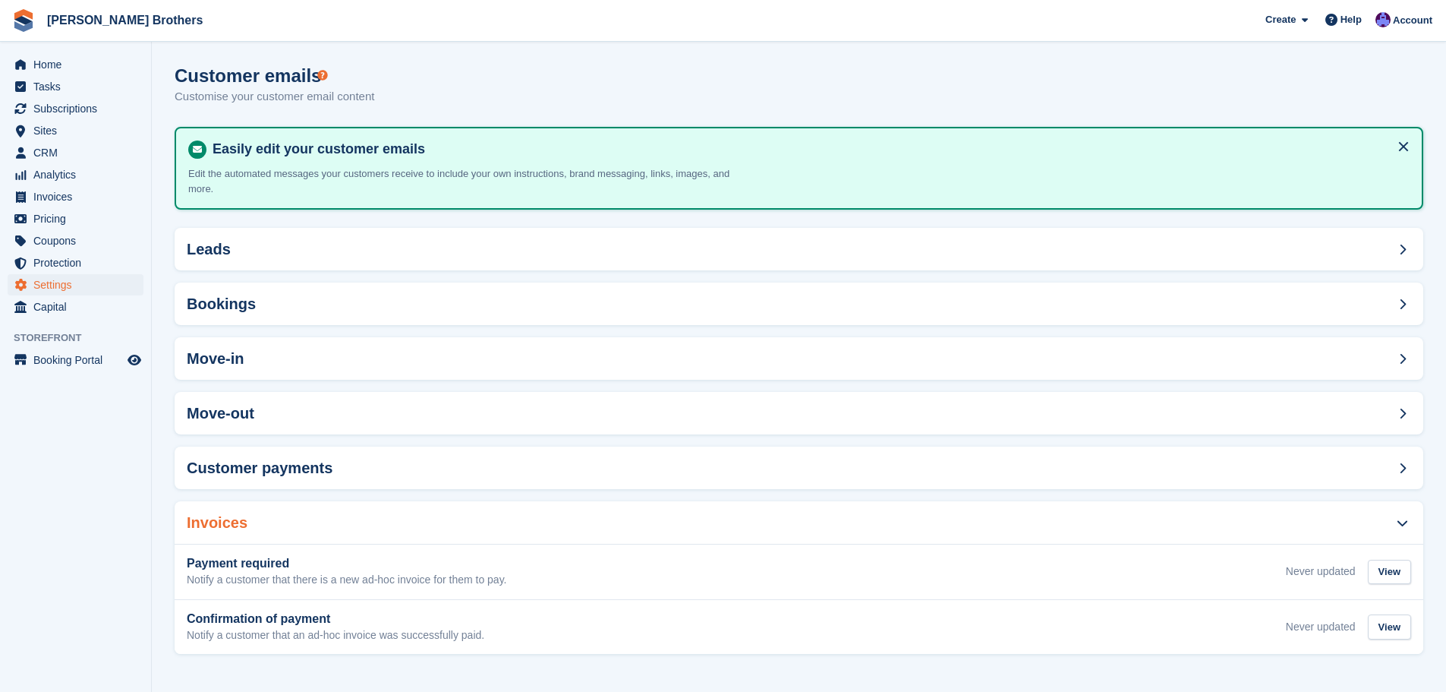
click at [437, 506] on div "Invoices" at bounding box center [799, 522] width 1249 height 43
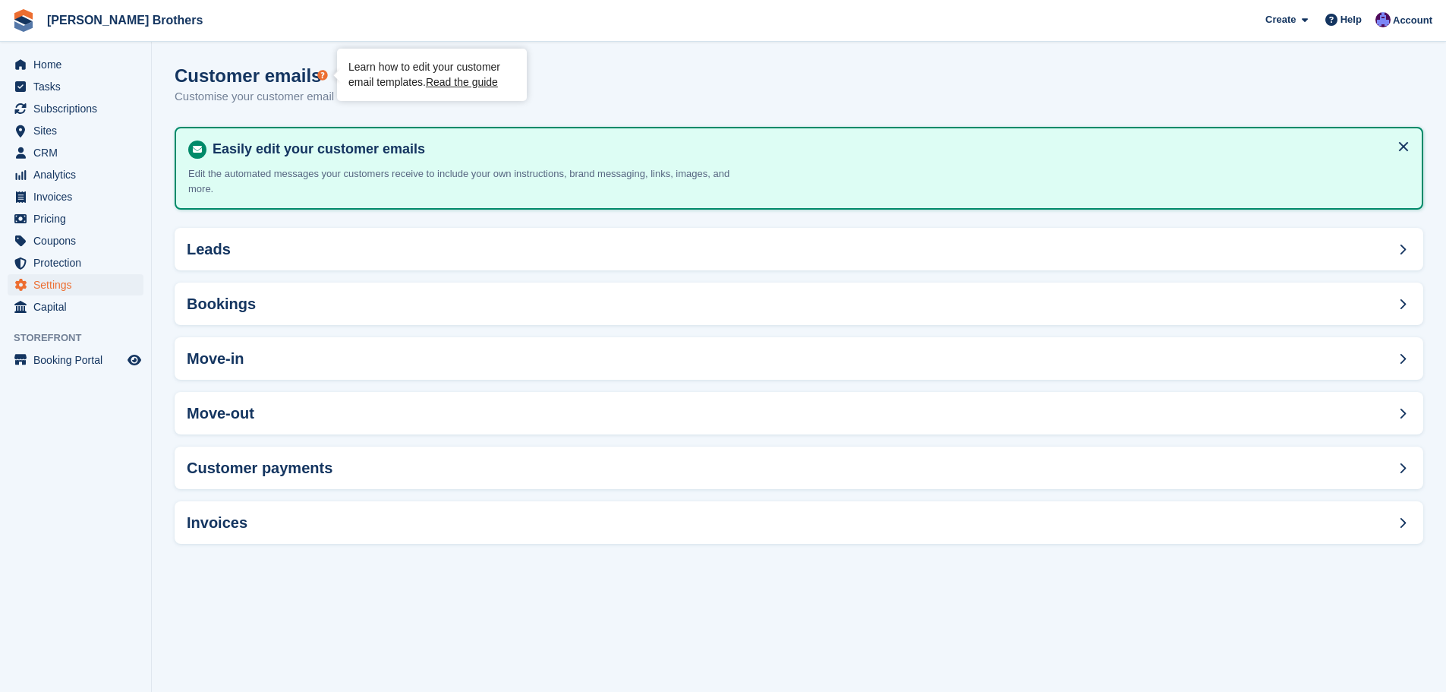
click at [326, 77] on icon "Tooltip anchor" at bounding box center [322, 75] width 10 height 10
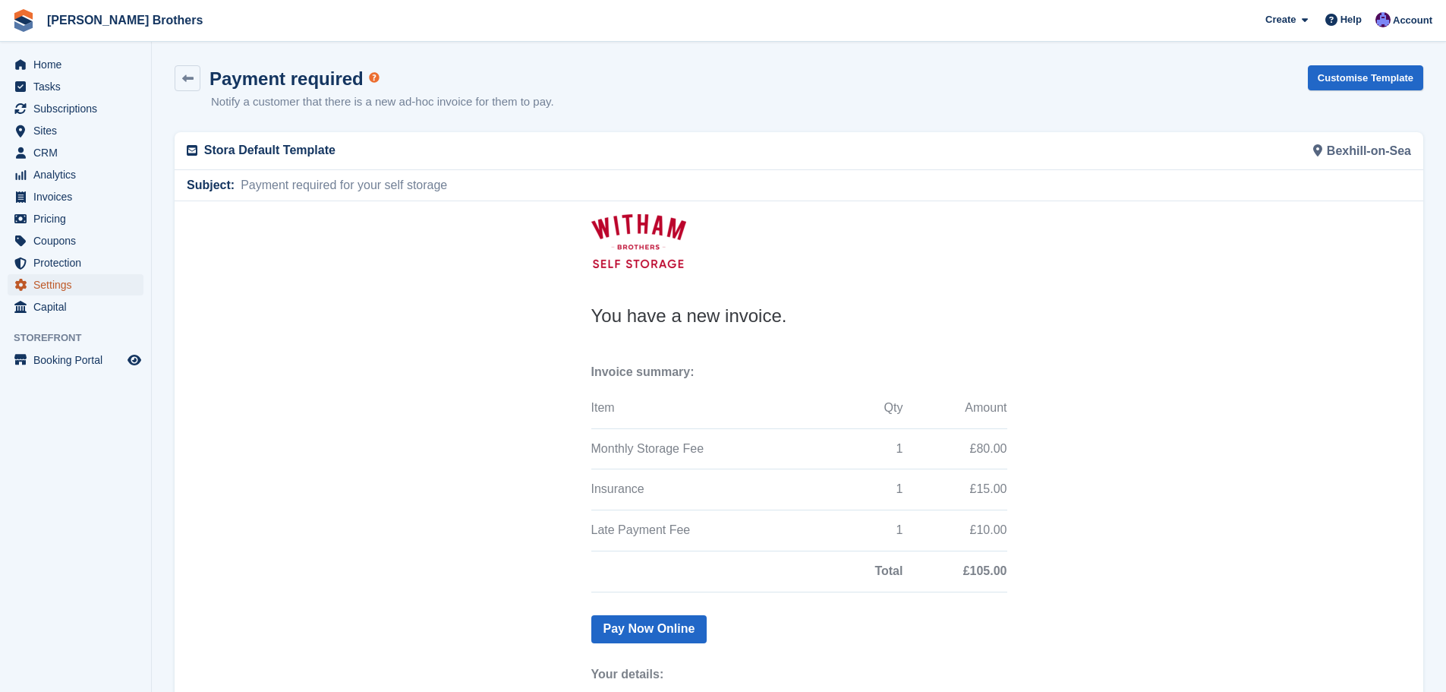
click at [71, 283] on span "Settings" at bounding box center [78, 284] width 91 height 21
